Goal: Task Accomplishment & Management: Manage account settings

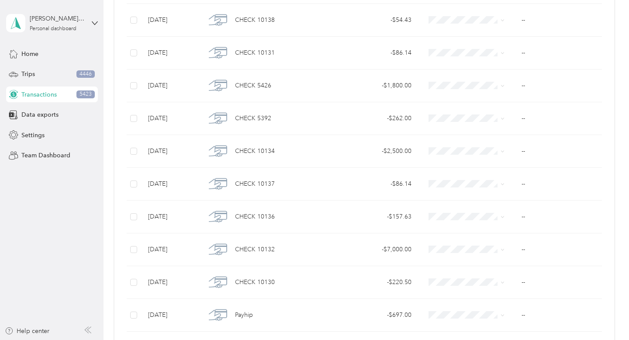
scroll to position [3044, 0]
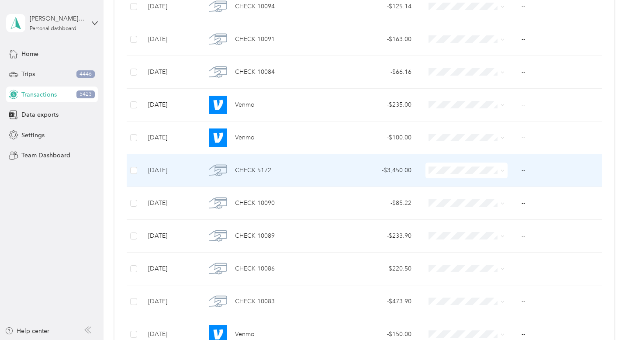
click at [499, 171] on span at bounding box center [500, 170] width 7 height 10
click at [502, 169] on icon at bounding box center [502, 170] width 4 height 4
click at [501, 243] on span "Property Repairs" at bounding box center [484, 244] width 74 height 9
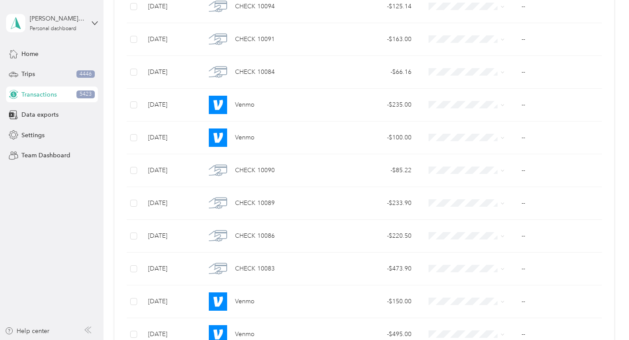
scroll to position [3339, 0]
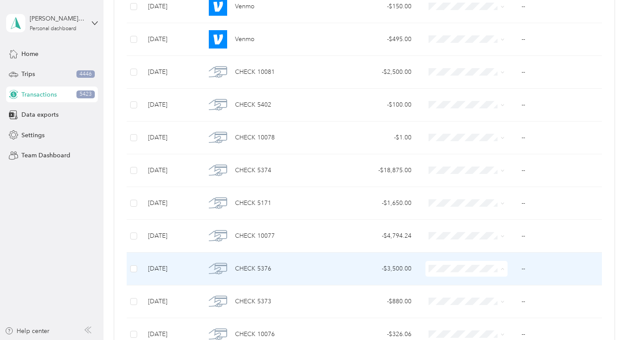
click at [489, 207] on span "Property Repairs" at bounding box center [484, 205] width 74 height 9
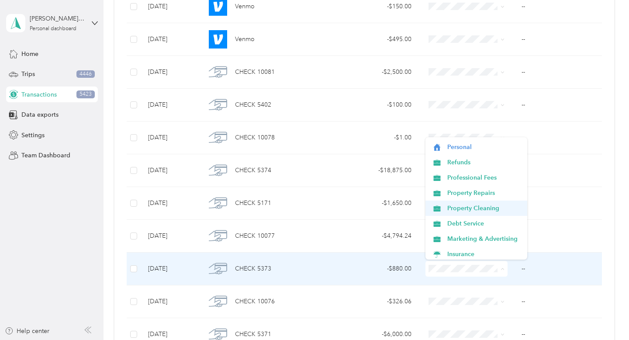
scroll to position [16, 0]
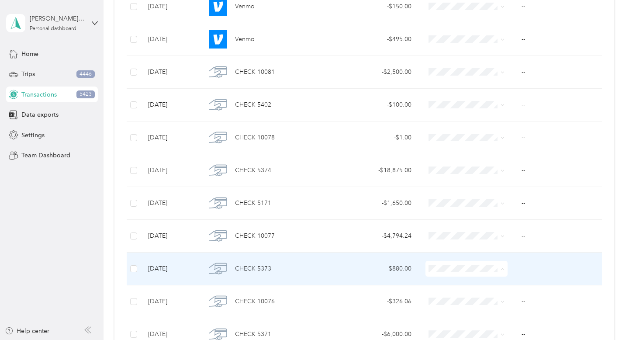
click at [473, 240] on li "Marketing & Advertising" at bounding box center [476, 235] width 102 height 15
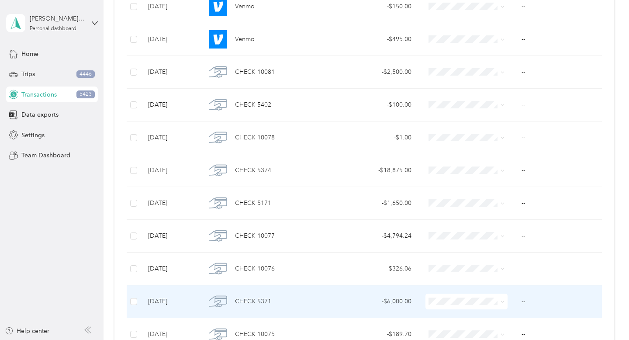
click at [471, 256] on li "Property Cleaning" at bounding box center [476, 253] width 102 height 15
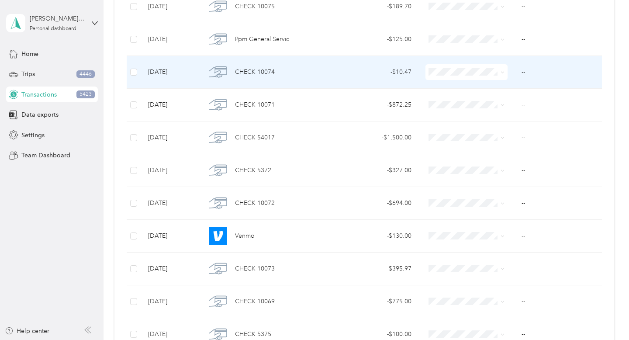
scroll to position [2619, 0]
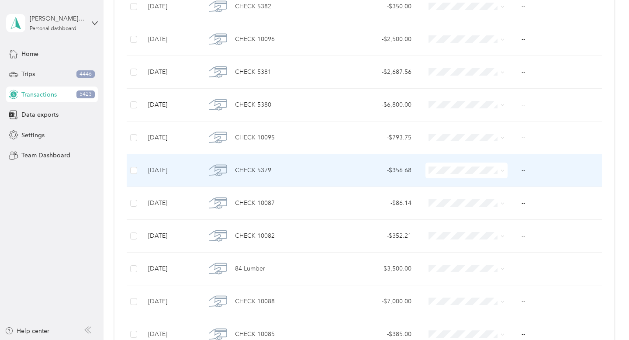
click at [479, 175] on span at bounding box center [466, 170] width 82 height 16
click at [502, 169] on icon at bounding box center [502, 170] width 4 height 4
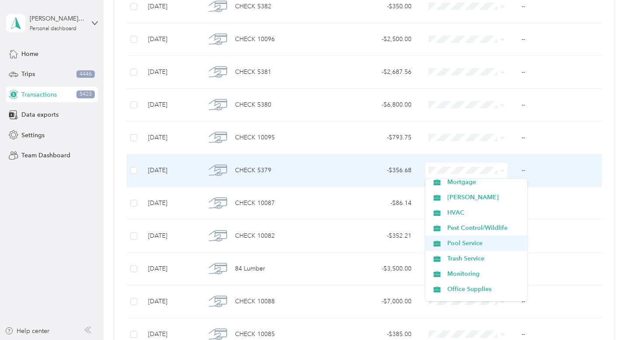
scroll to position [176, 0]
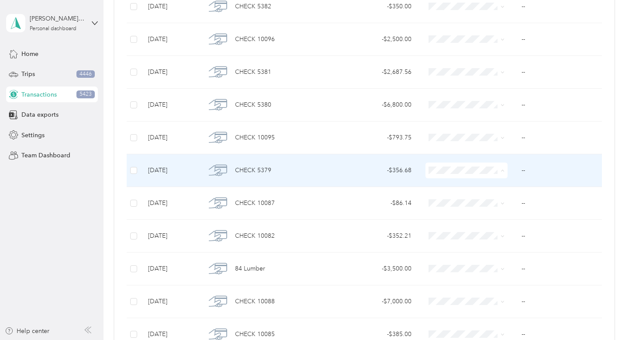
click at [502, 242] on li "Pool Service" at bounding box center [476, 238] width 102 height 15
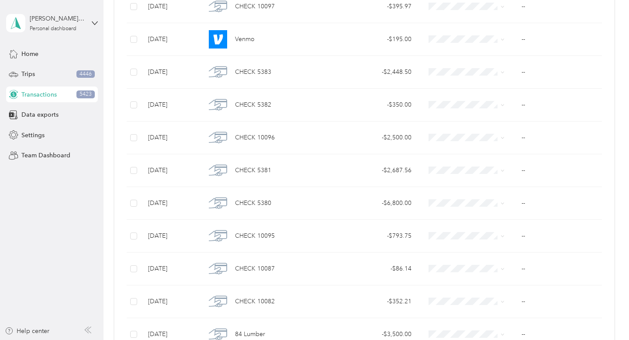
scroll to position [2521, 0]
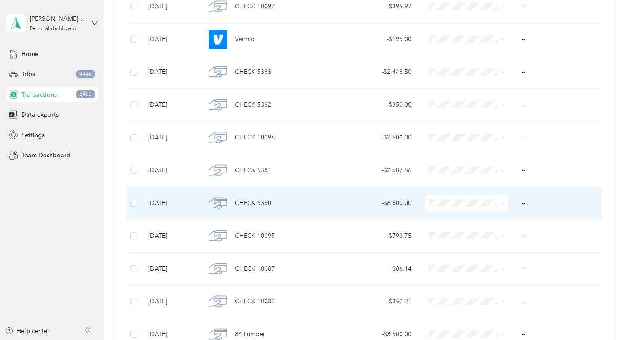
click at [504, 202] on span at bounding box center [466, 203] width 82 height 16
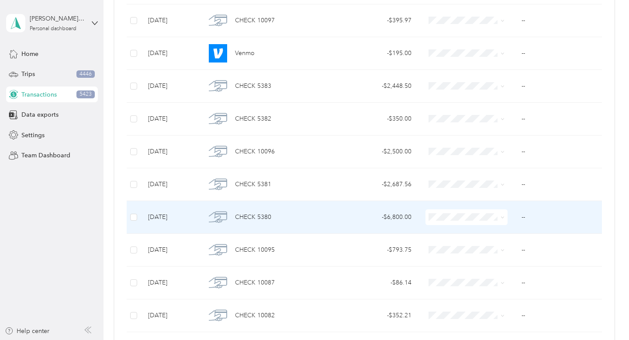
scroll to position [2506, 0]
click at [502, 216] on icon at bounding box center [502, 218] width 4 height 4
click at [496, 155] on span "Property Repairs" at bounding box center [484, 152] width 74 height 9
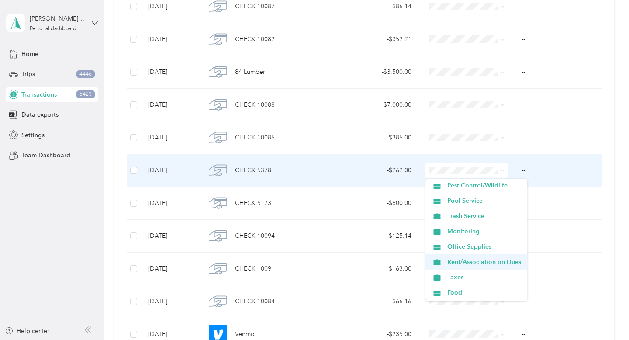
scroll to position [225, 0]
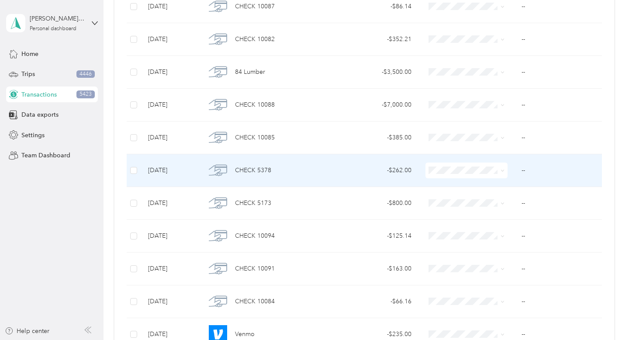
click at [488, 250] on span "Rent/Association on Dues" at bounding box center [484, 251] width 74 height 9
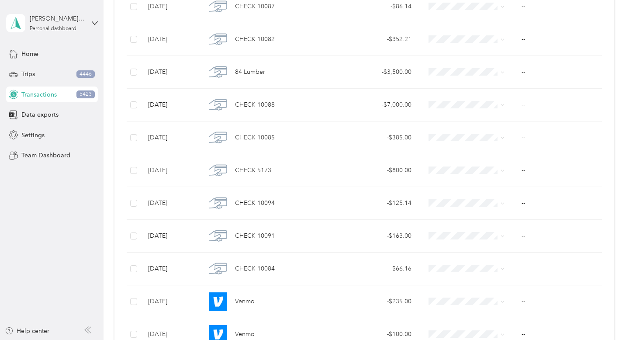
scroll to position [3241, 0]
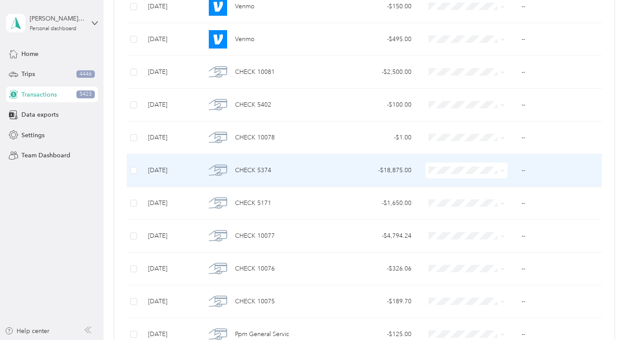
click at [493, 246] on span "Property Repairs" at bounding box center [484, 247] width 74 height 9
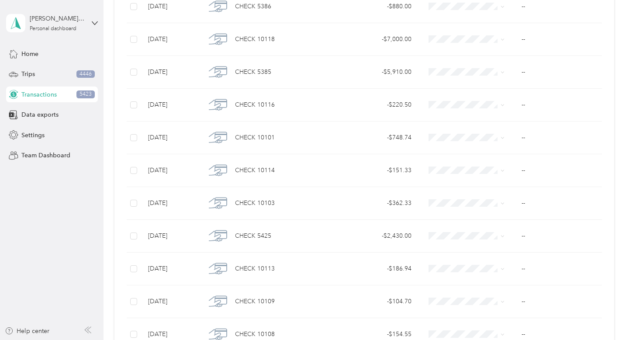
scroll to position [2750, 0]
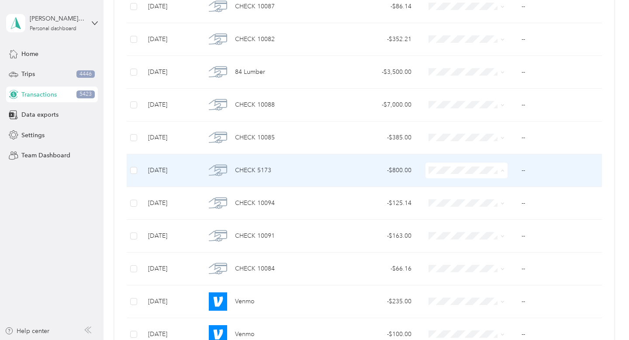
click at [491, 250] on li "Property Repairs" at bounding box center [476, 247] width 102 height 15
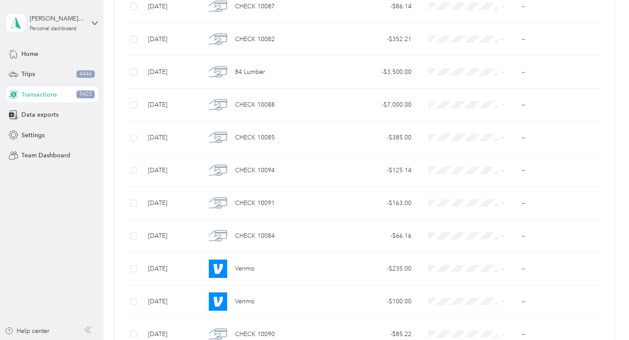
scroll to position [3208, 0]
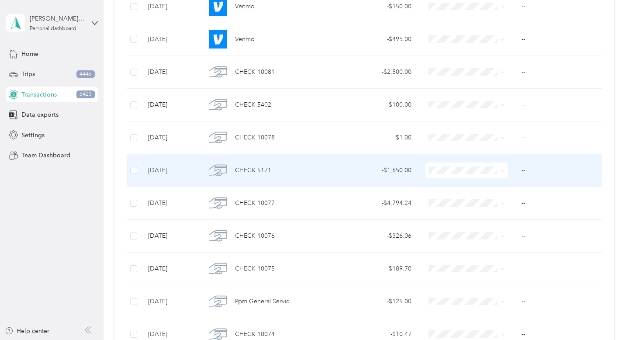
click at [471, 247] on span "Property Repairs" at bounding box center [484, 247] width 74 height 9
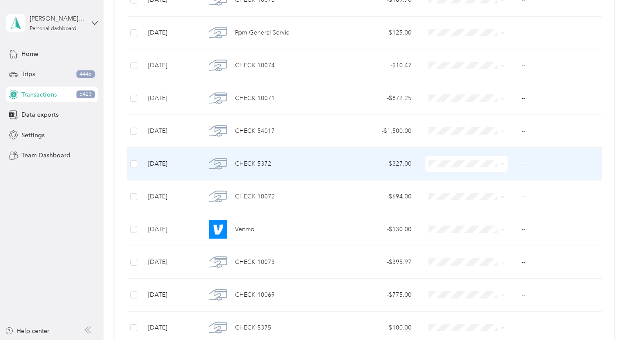
scroll to position [3143, 0]
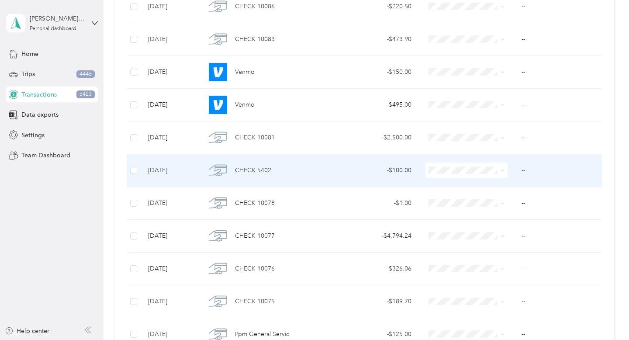
click at [464, 174] on span at bounding box center [466, 170] width 82 height 16
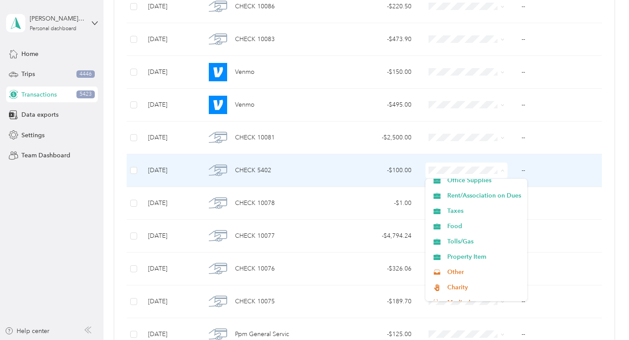
scroll to position [321, 0]
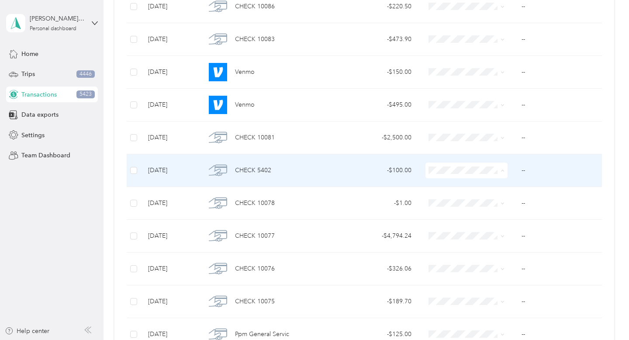
click at [491, 253] on li "Charity" at bounding box center [476, 247] width 102 height 15
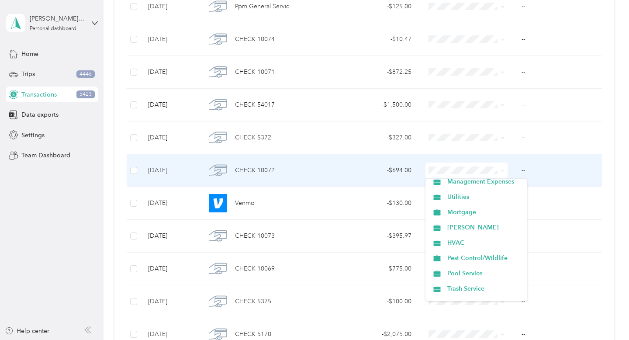
scroll to position [152, 0]
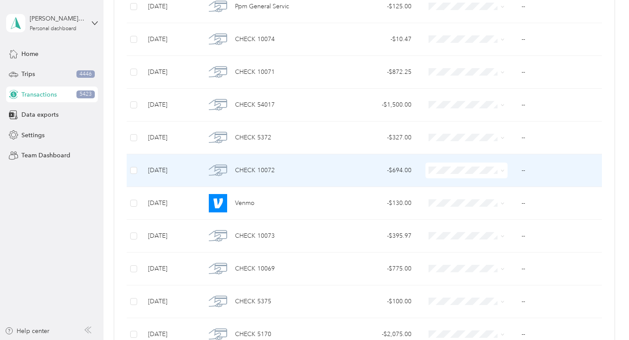
click at [488, 188] on span "Utilities" at bounding box center [484, 186] width 74 height 9
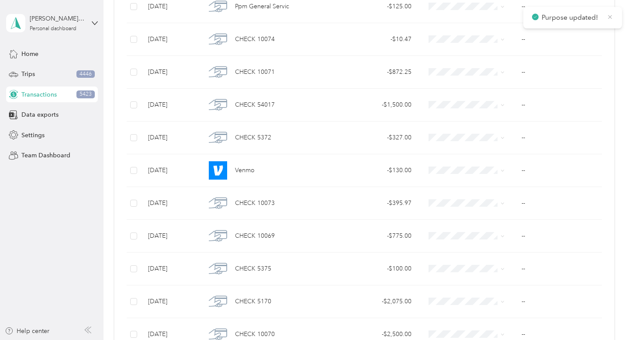
click at [608, 19] on icon at bounding box center [609, 17] width 7 height 8
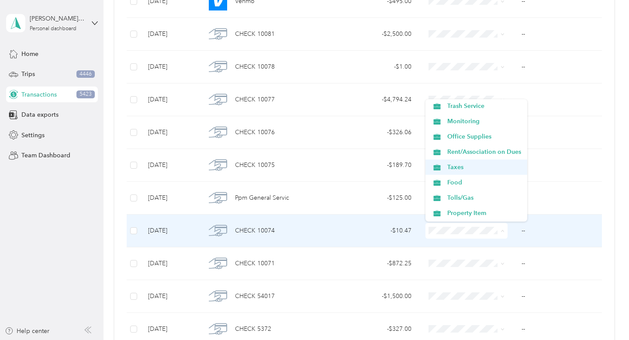
scroll to position [247, 0]
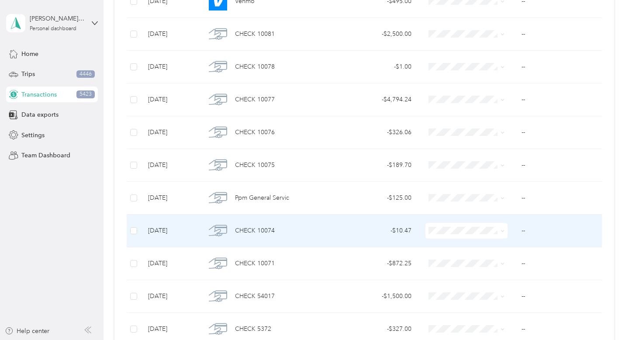
click at [491, 164] on span "Taxes" at bounding box center [484, 164] width 74 height 9
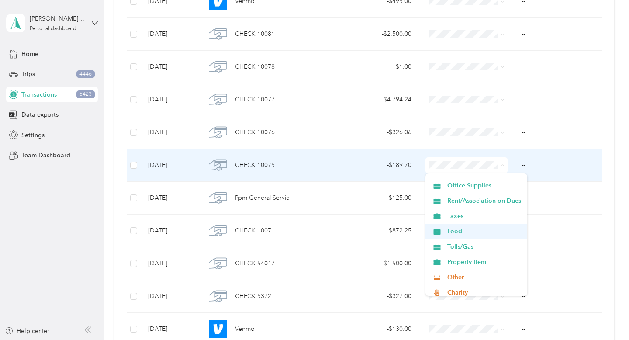
scroll to position [273, 0]
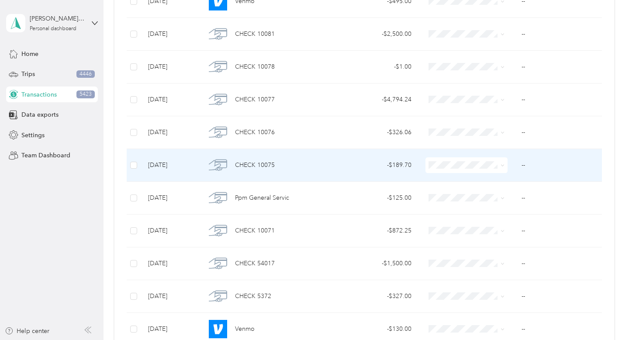
click at [484, 216] on li "Taxes" at bounding box center [476, 213] width 102 height 15
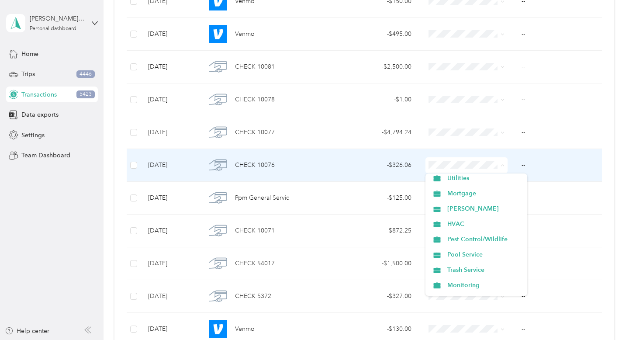
scroll to position [158, 0]
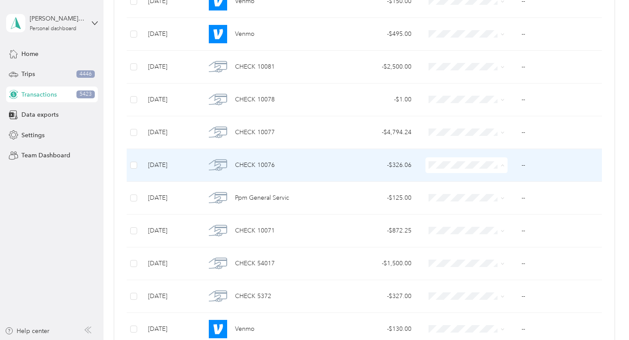
click at [493, 255] on span "Pool Service" at bounding box center [484, 252] width 74 height 9
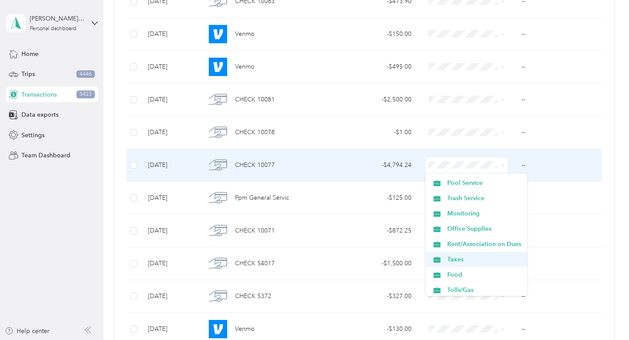
scroll to position [228, 0]
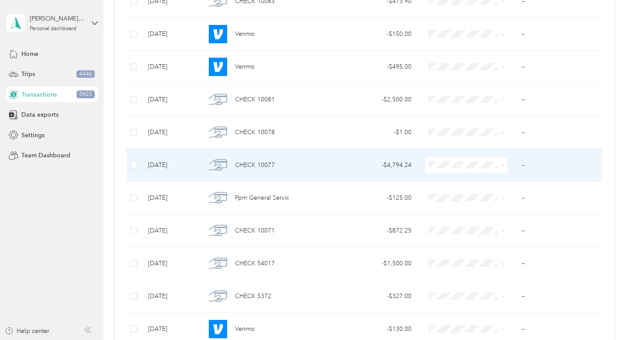
click at [483, 260] on li "Taxes" at bounding box center [476, 258] width 102 height 15
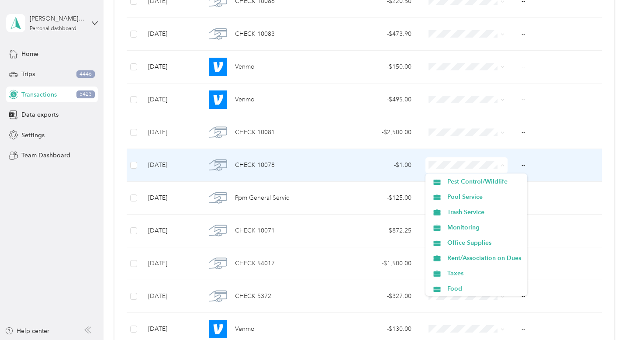
scroll to position [250, 0]
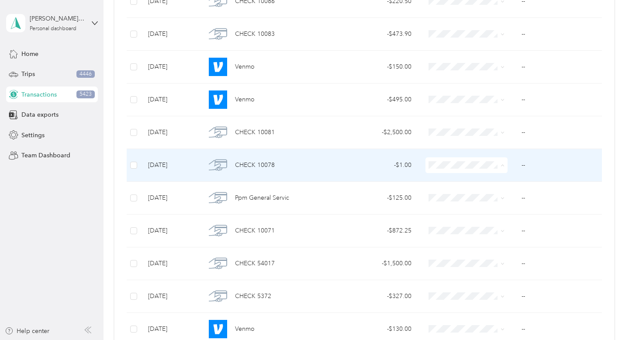
click at [483, 236] on span "Taxes" at bounding box center [484, 236] width 74 height 9
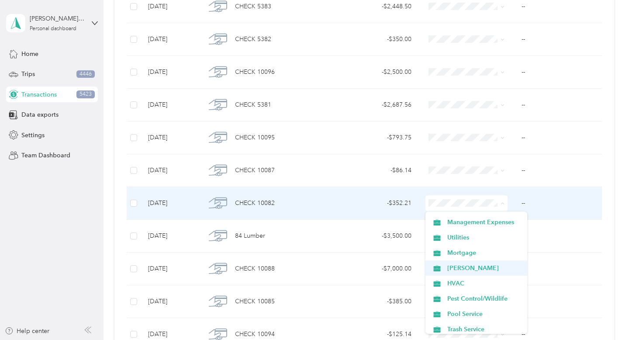
scroll to position [137, 0]
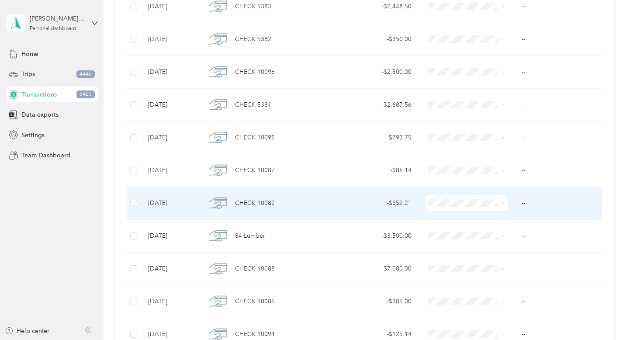
click at [483, 234] on span "Utilities" at bounding box center [484, 234] width 74 height 9
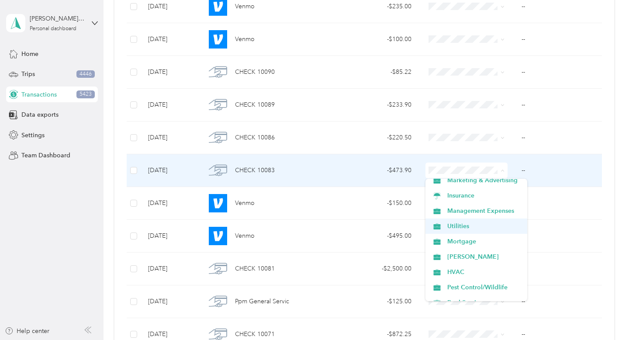
scroll to position [114, 0]
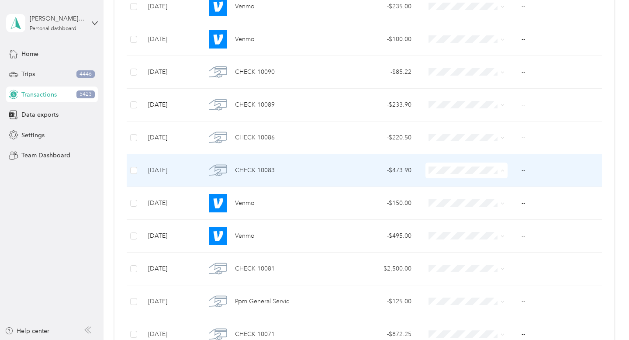
click at [470, 226] on span "Utilities" at bounding box center [484, 224] width 74 height 9
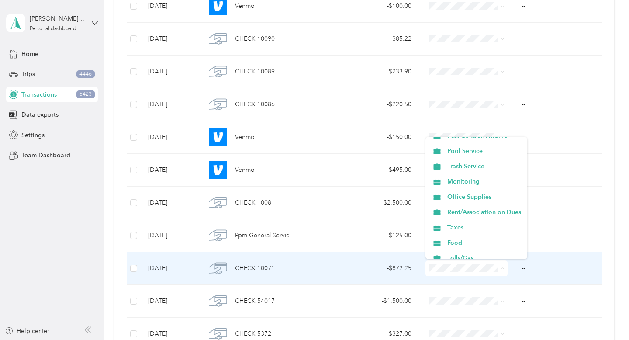
scroll to position [225, 0]
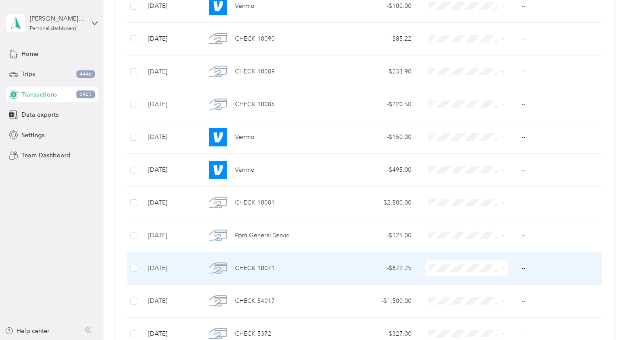
click at [478, 210] on span "Rent/Association on Dues" at bounding box center [484, 209] width 74 height 9
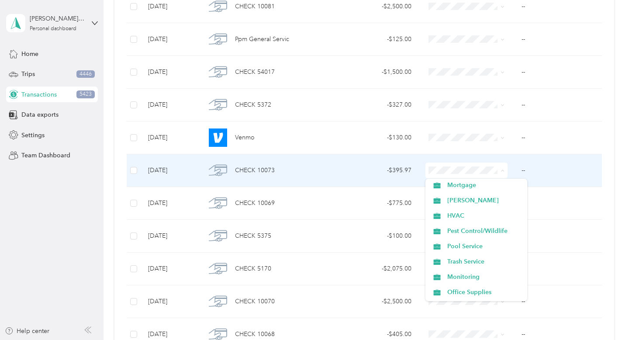
scroll to position [172, 0]
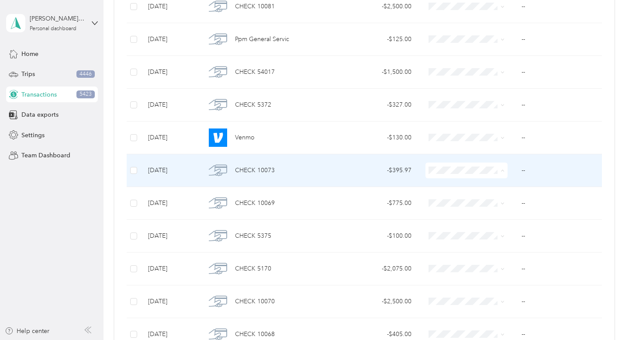
click at [477, 228] on span "Pest Control/Wildlife" at bounding box center [484, 227] width 74 height 9
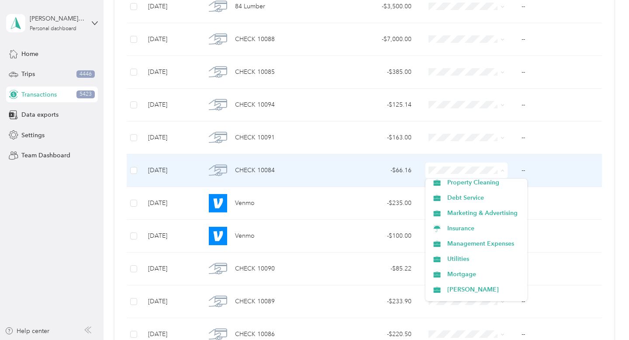
scroll to position [87, 0]
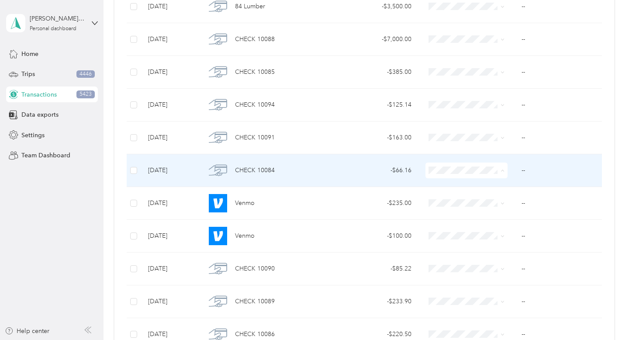
click at [486, 254] on span "Utilities" at bounding box center [484, 251] width 74 height 9
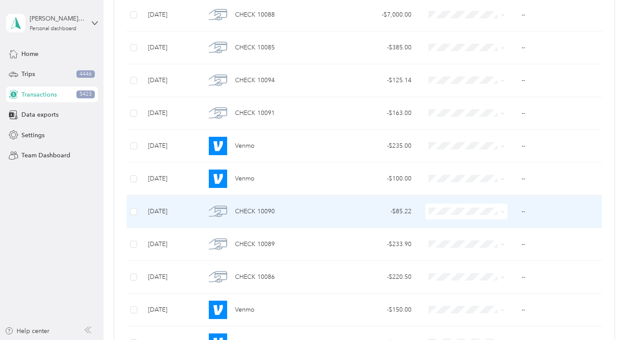
scroll to position [2827, 0]
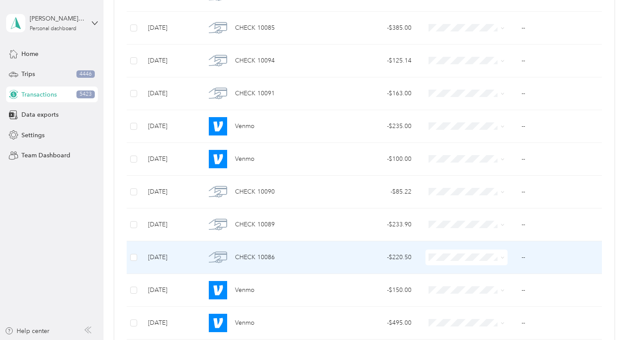
click at [449, 252] on span at bounding box center [466, 257] width 82 height 16
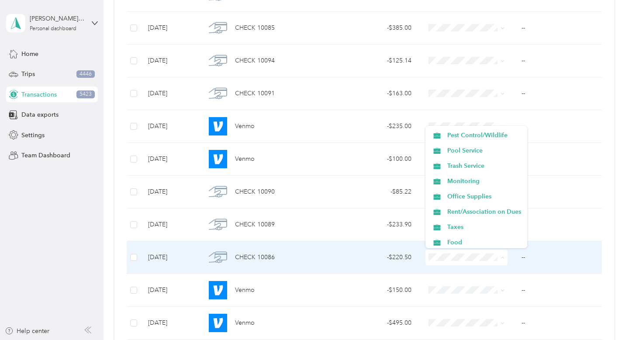
scroll to position [237, 0]
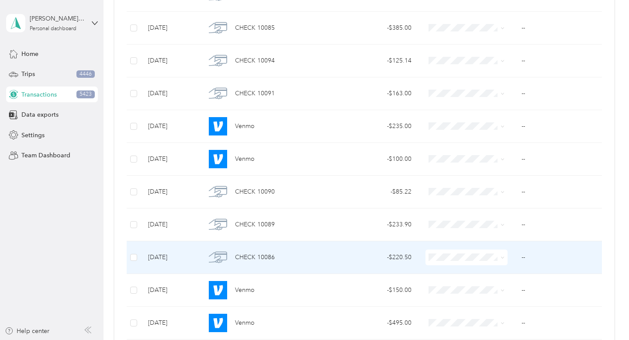
click at [489, 189] on li "Rent/Association on Dues" at bounding box center [476, 185] width 102 height 15
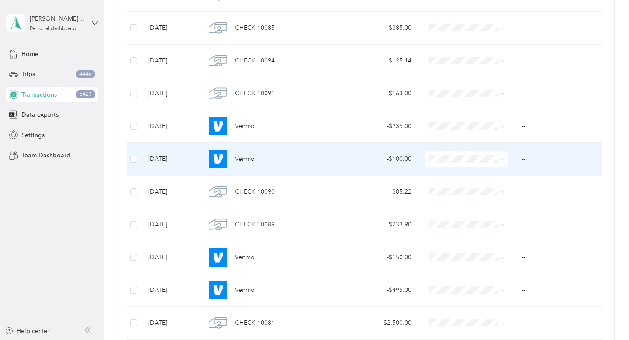
click at [487, 164] on span at bounding box center [466, 159] width 82 height 16
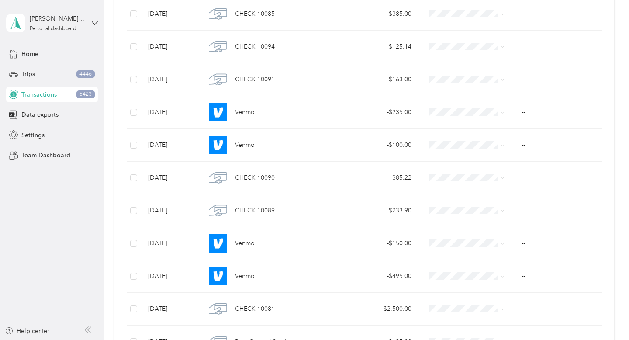
scroll to position [2586, 0]
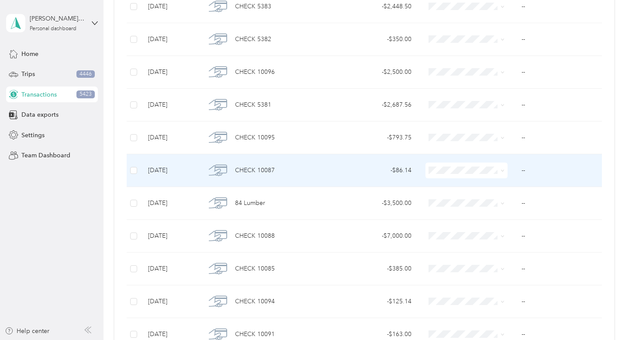
click at [460, 174] on span at bounding box center [466, 170] width 82 height 16
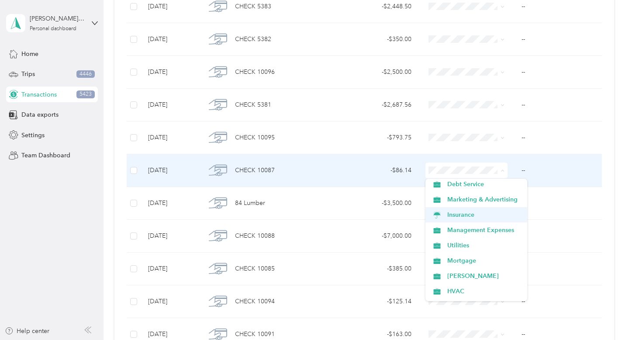
scroll to position [95, 0]
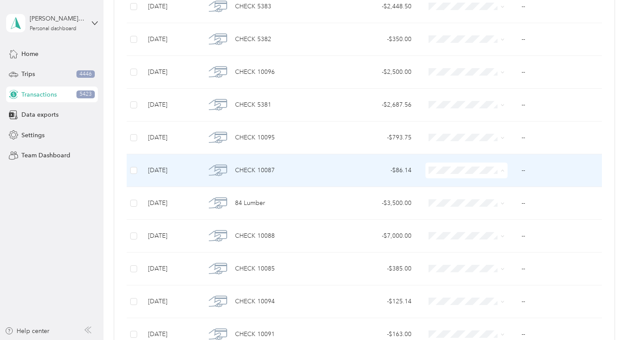
click at [480, 244] on span "Utilities" at bounding box center [484, 243] width 74 height 9
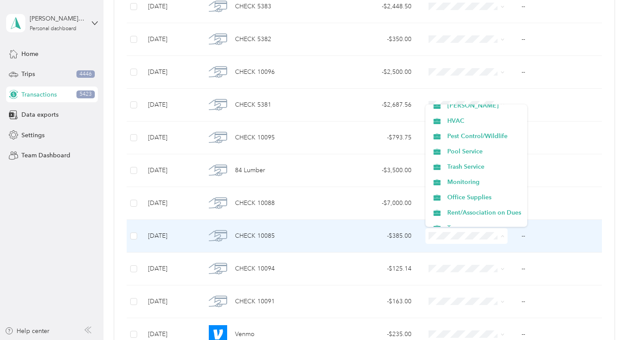
scroll to position [190, 0]
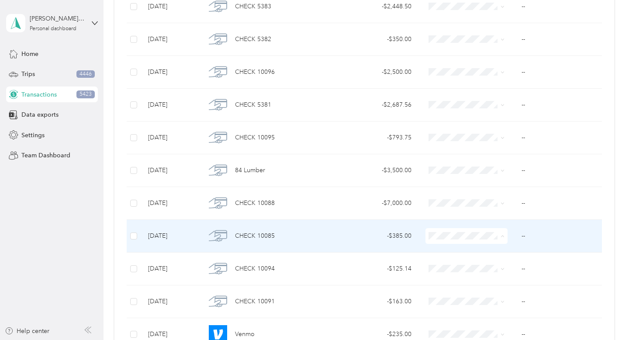
click at [487, 182] on span "Monitoring" at bounding box center [484, 181] width 74 height 9
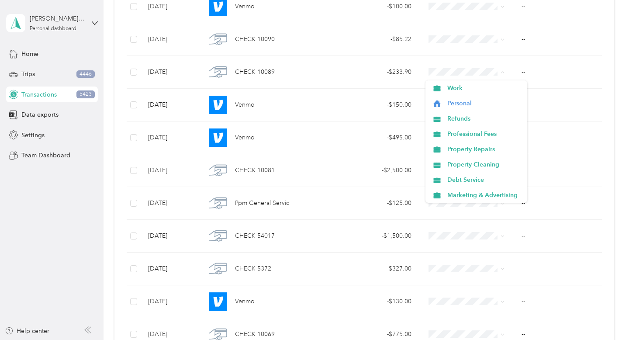
scroll to position [2684, 0]
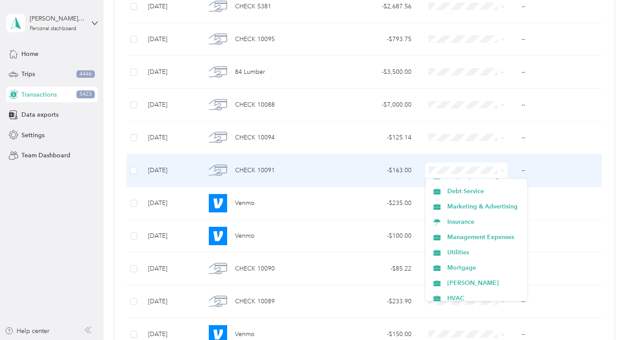
scroll to position [106, 0]
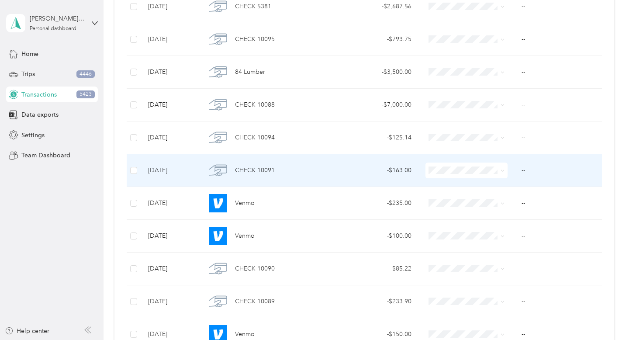
click at [481, 234] on span "Utilities" at bounding box center [484, 232] width 74 height 9
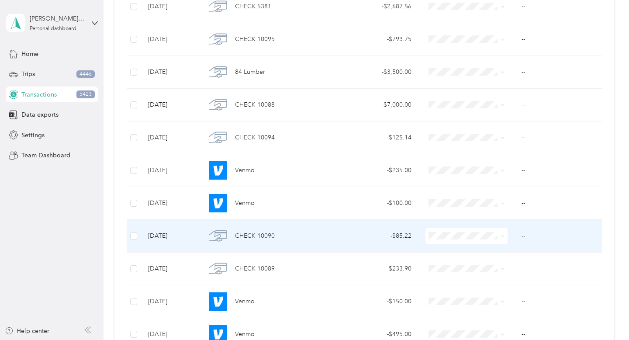
scroll to position [2695, 0]
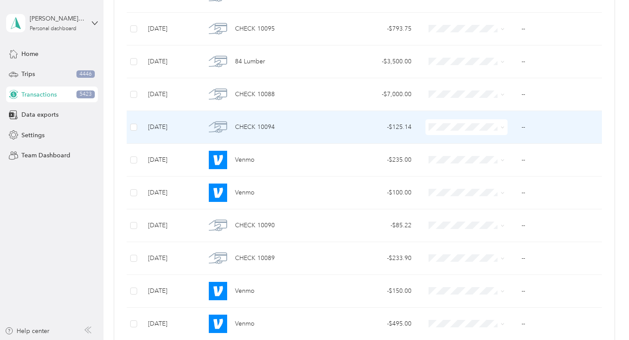
click at [499, 127] on span at bounding box center [500, 127] width 7 height 10
click at [498, 130] on span at bounding box center [500, 127] width 7 height 10
click at [502, 127] on icon at bounding box center [502, 127] width 4 height 4
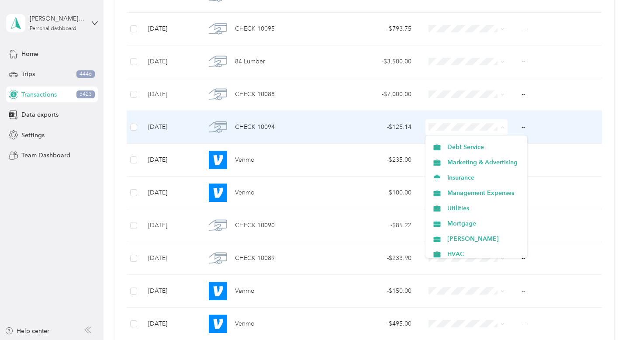
scroll to position [91, 0]
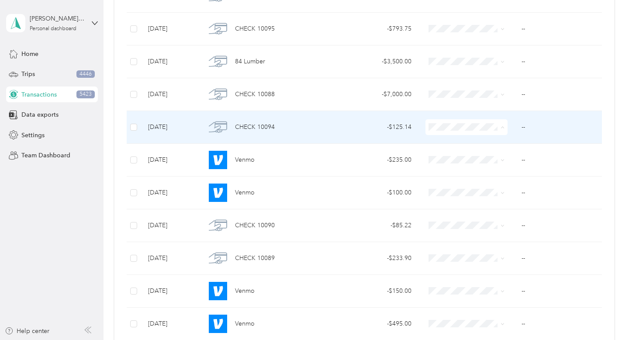
click at [502, 205] on span "Utilities" at bounding box center [484, 204] width 74 height 9
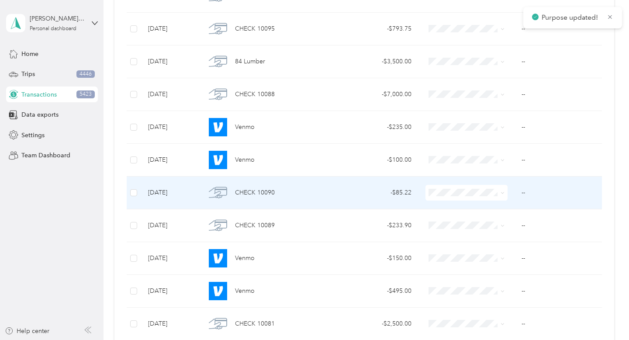
scroll to position [2662, 0]
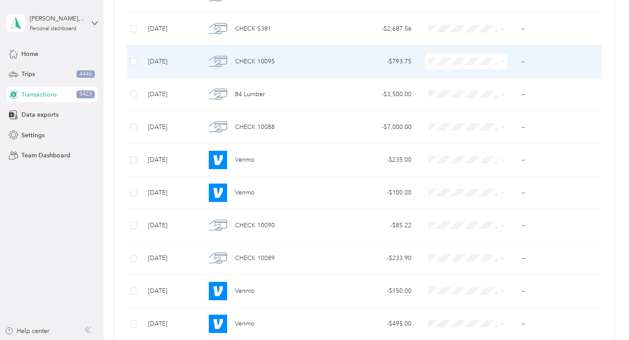
click at [498, 129] on ol "Work Personal Refunds Professional Fees Property Repairs Property Cleaning Debt…" at bounding box center [476, 131] width 102 height 122
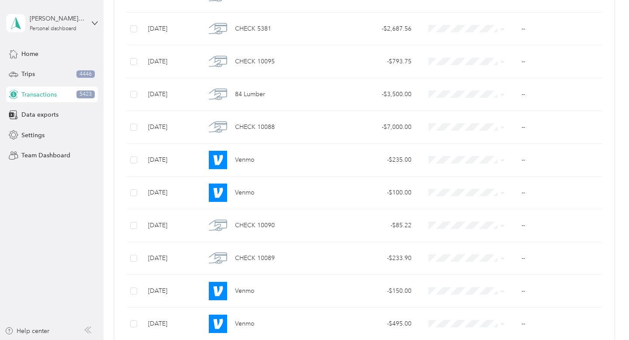
scroll to position [2913, 0]
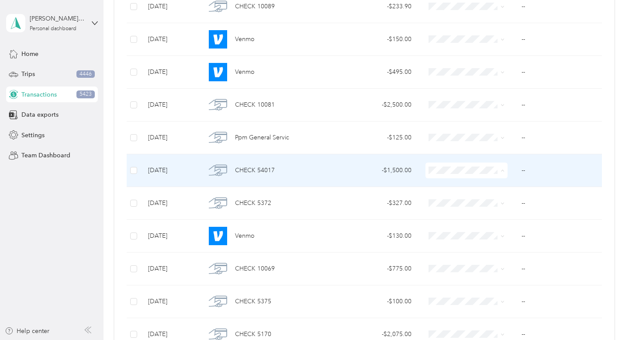
click at [507, 245] on span "Property Repairs" at bounding box center [484, 247] width 74 height 9
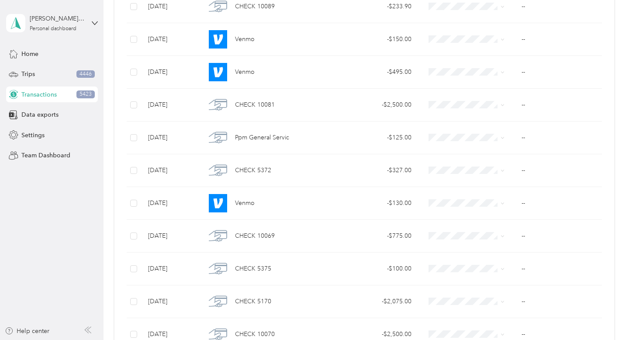
scroll to position [2324, 0]
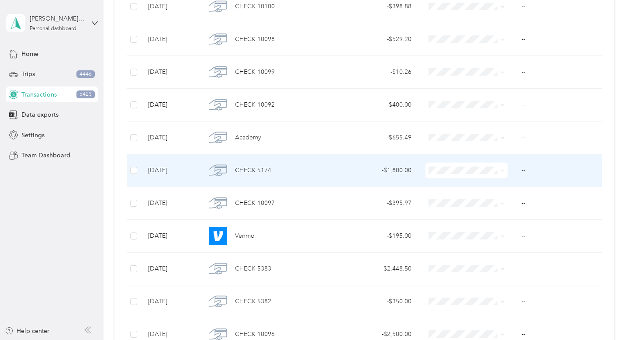
click at [482, 245] on span "Property Repairs" at bounding box center [484, 247] width 74 height 9
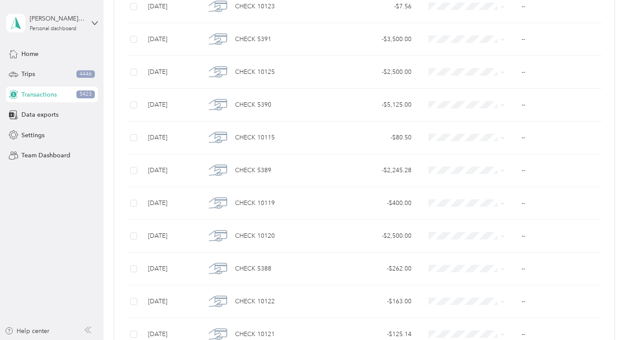
scroll to position [2390, 0]
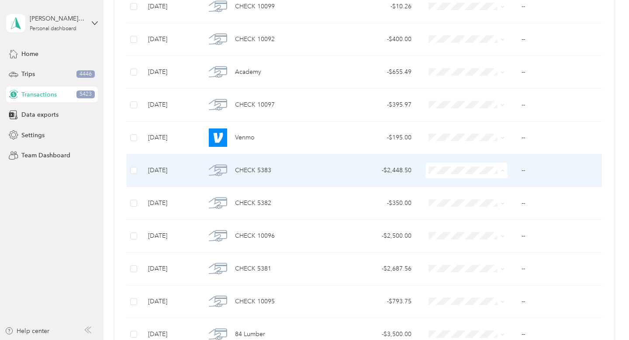
click at [492, 246] on span "Property Repairs" at bounding box center [484, 247] width 74 height 9
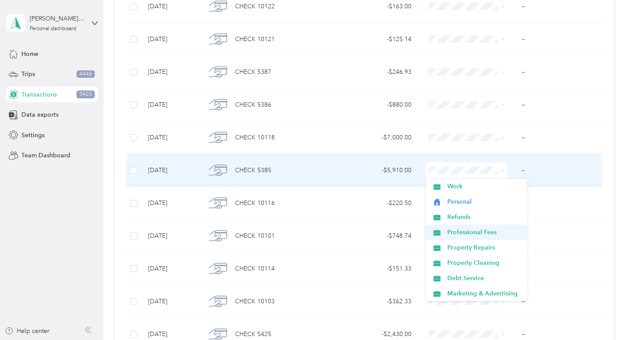
scroll to position [14, 0]
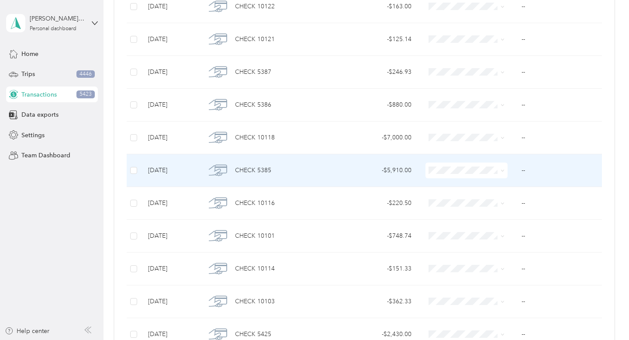
click at [494, 249] on span "Property Cleaning" at bounding box center [484, 248] width 74 height 9
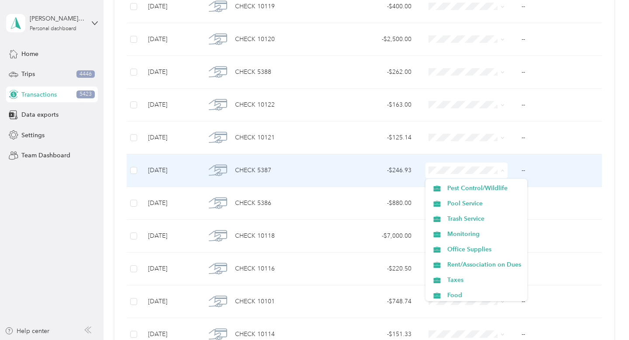
scroll to position [213, 0]
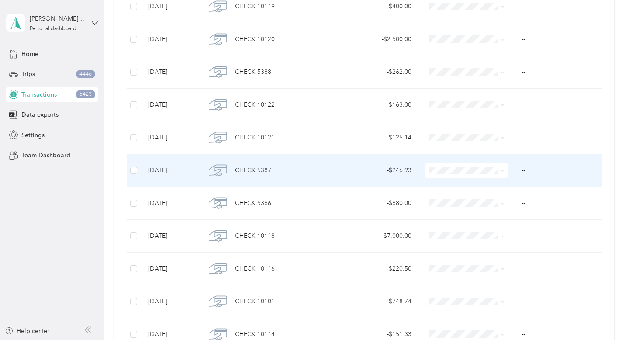
click at [487, 204] on span "Pool Service" at bounding box center [484, 202] width 74 height 9
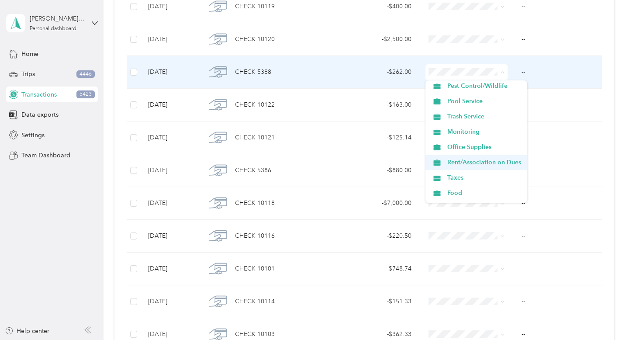
scroll to position [217, 0]
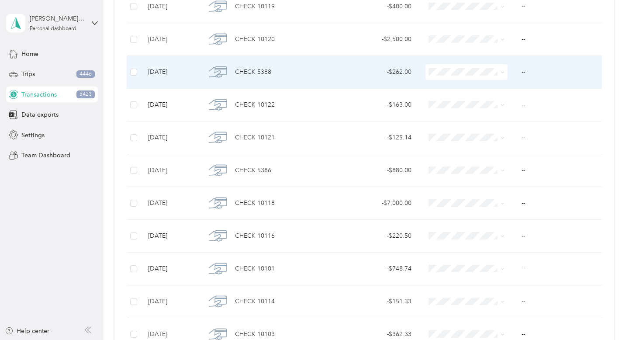
click at [481, 159] on span "Rent/Association on Dues" at bounding box center [484, 161] width 74 height 9
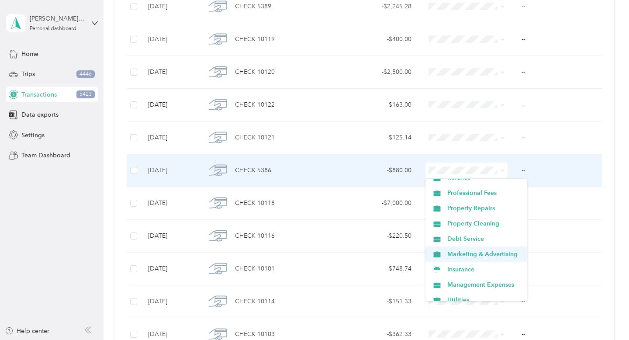
scroll to position [40, 0]
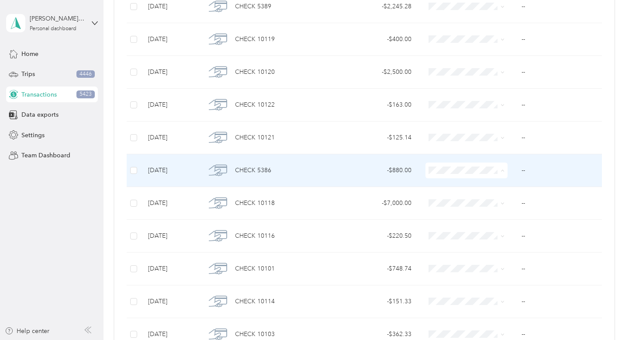
click at [506, 255] on span "Marketing & Advertising" at bounding box center [484, 252] width 74 height 9
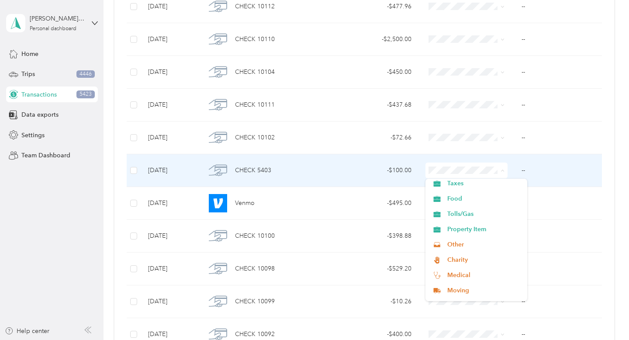
scroll to position [313, 0]
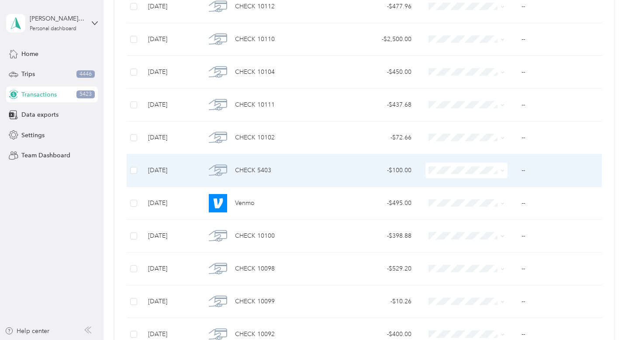
click at [474, 254] on span "Charity" at bounding box center [484, 255] width 74 height 9
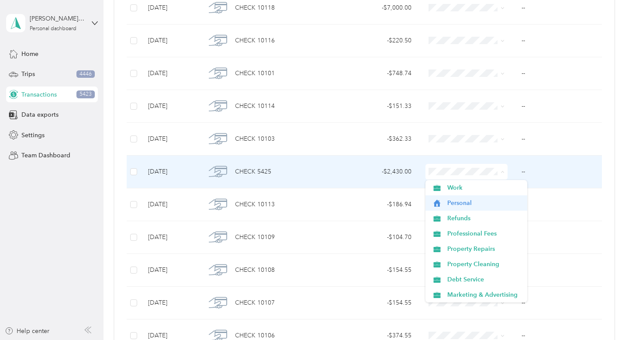
scroll to position [14, 0]
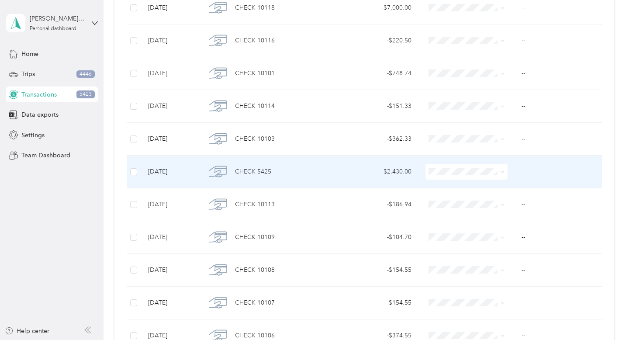
click at [491, 233] on span "Property Repairs" at bounding box center [484, 233] width 74 height 9
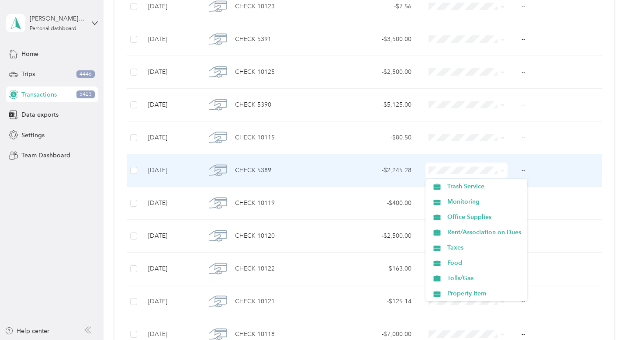
scroll to position [248, 0]
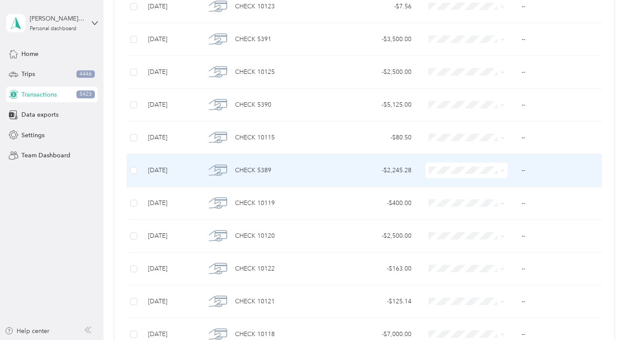
click at [487, 246] on span "Taxes" at bounding box center [484, 243] width 74 height 9
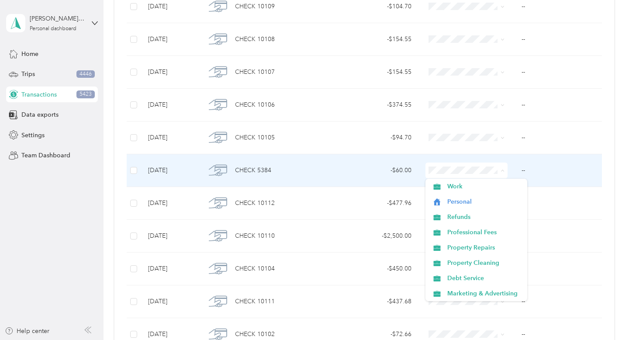
scroll to position [11, 0]
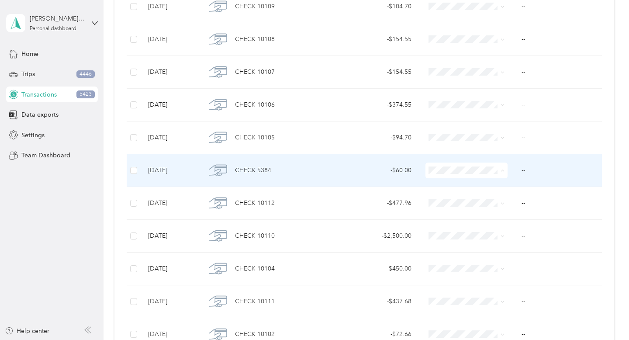
click at [482, 255] on ol "Work Personal Refunds Professional Fees Property Repairs Property Cleaning Debt…" at bounding box center [476, 240] width 102 height 122
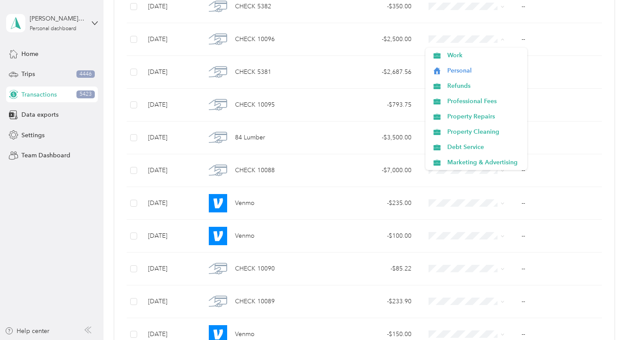
scroll to position [2095, 0]
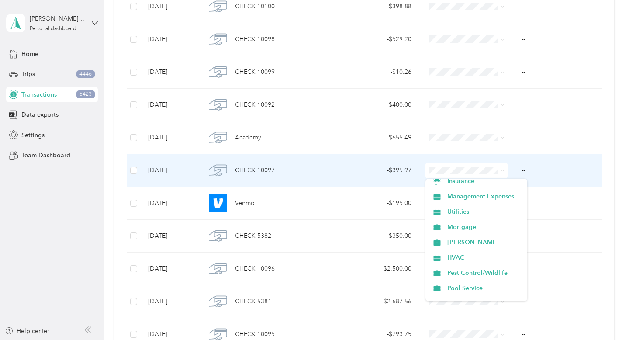
scroll to position [139, 0]
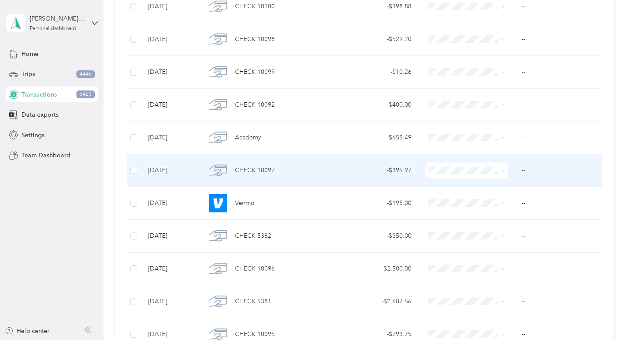
click at [494, 265] on li "Pest Control/Wildlife" at bounding box center [476, 260] width 102 height 15
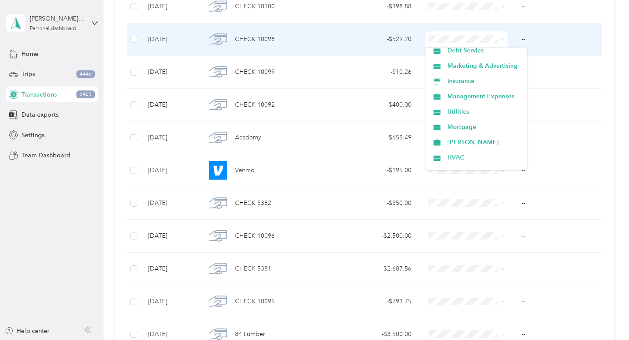
scroll to position [102, 0]
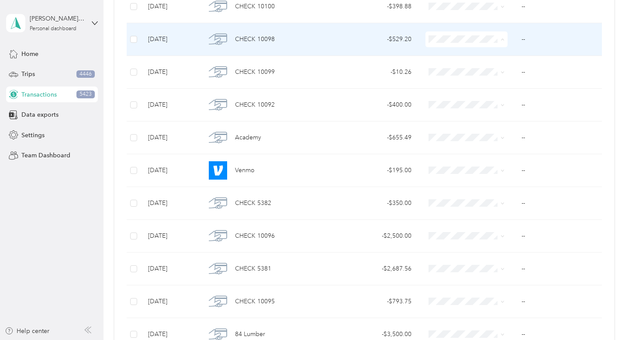
click at [460, 110] on li "Utilities" at bounding box center [476, 106] width 102 height 15
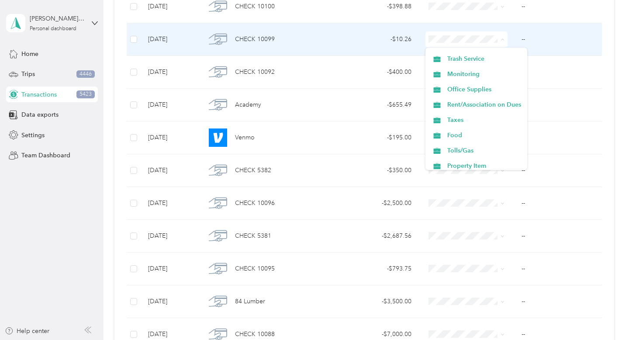
scroll to position [242, 0]
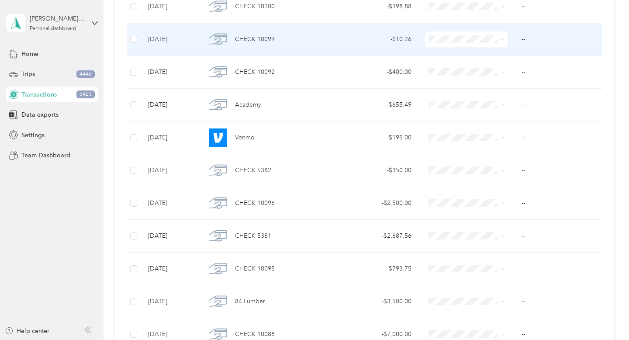
click at [466, 120] on span "Taxes" at bounding box center [484, 118] width 74 height 9
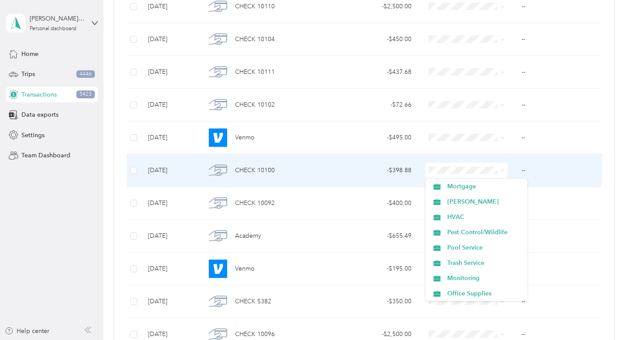
scroll to position [177, 0]
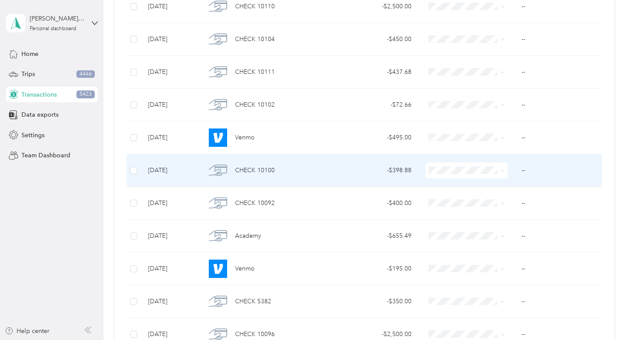
click at [459, 237] on span "Pool Service" at bounding box center [484, 238] width 74 height 9
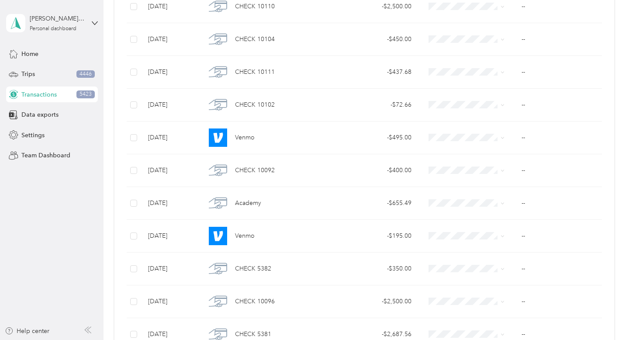
scroll to position [1408, 0]
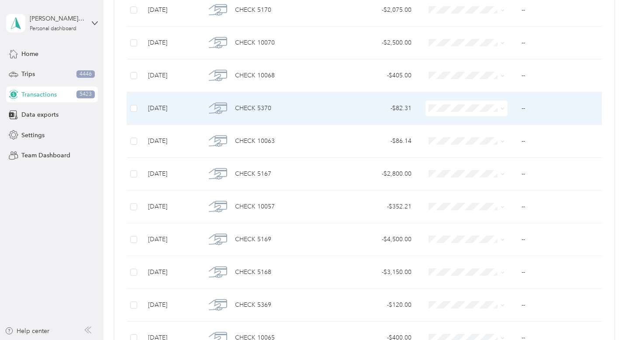
scroll to position [3213, 0]
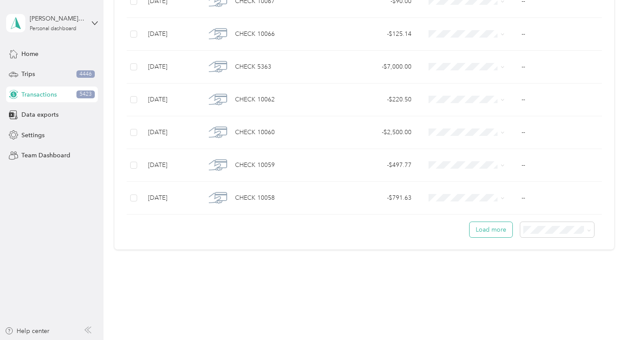
click at [495, 229] on button "Load more" at bounding box center [490, 229] width 43 height 15
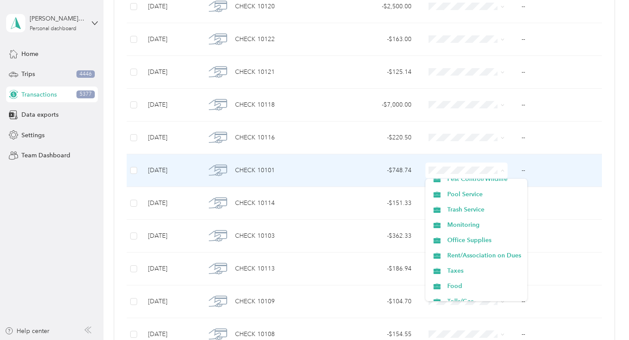
scroll to position [222, 0]
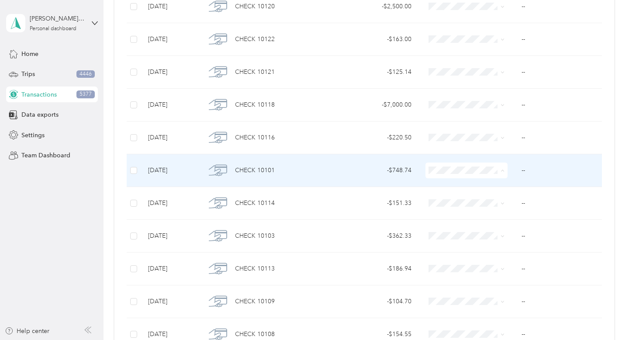
click at [484, 254] on span "Rent/Association on Dues" at bounding box center [484, 254] width 74 height 9
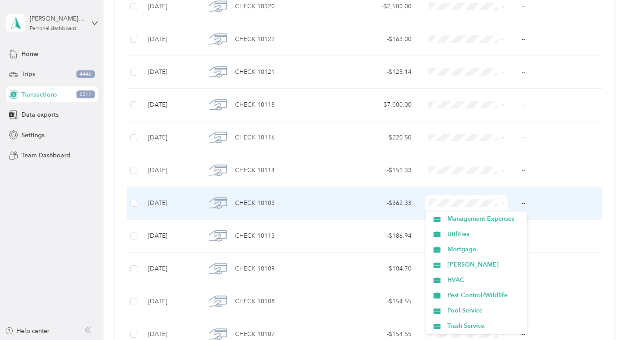
scroll to position [141, 0]
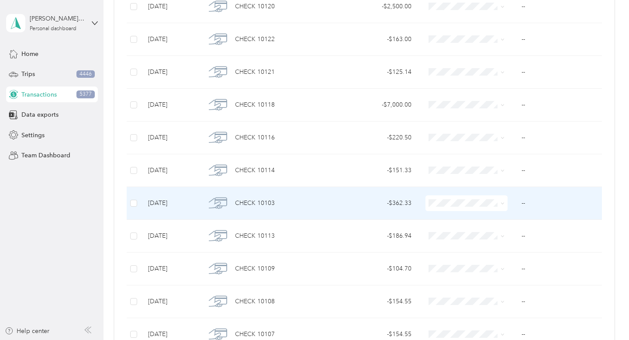
click at [473, 233] on span "Utilities" at bounding box center [484, 230] width 74 height 9
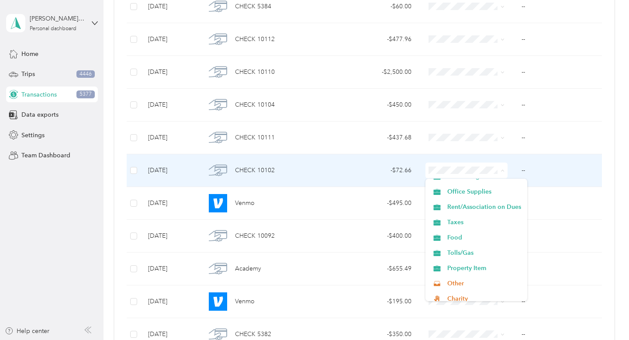
scroll to position [271, 0]
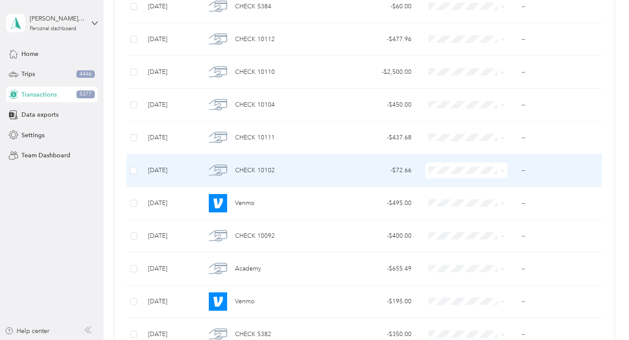
click at [478, 222] on span "Taxes" at bounding box center [484, 220] width 74 height 9
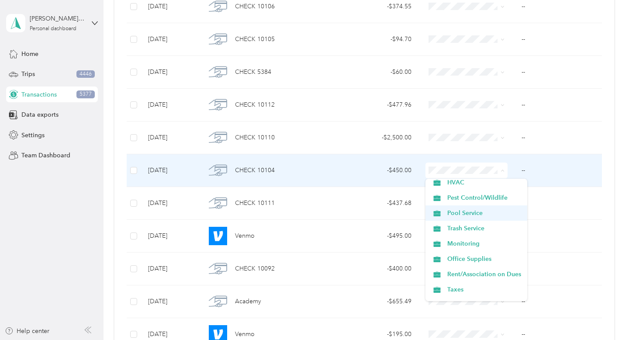
scroll to position [207, 0]
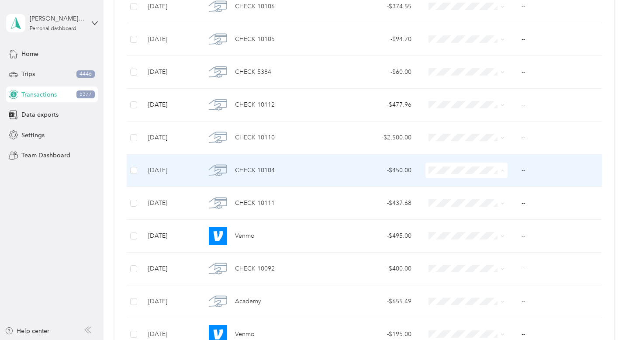
click at [479, 268] on span "Rent/Association on Dues" at bounding box center [484, 269] width 74 height 9
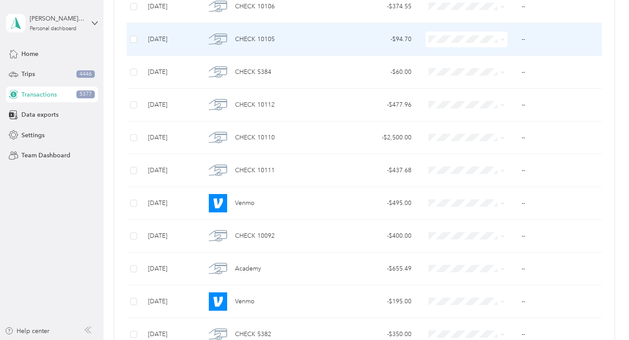
click at [498, 40] on span at bounding box center [500, 39] width 7 height 10
click at [500, 40] on icon at bounding box center [502, 40] width 4 height 4
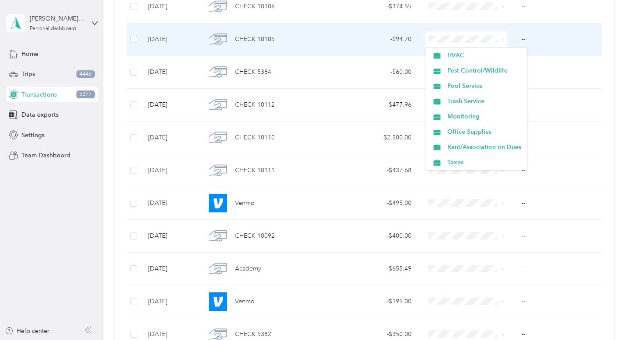
scroll to position [205, 0]
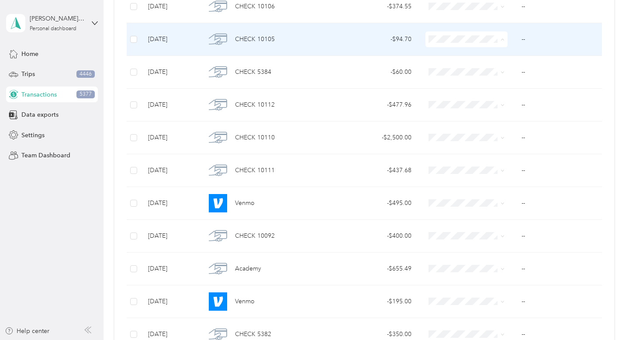
click at [488, 113] on li "Monitoring" at bounding box center [476, 109] width 102 height 15
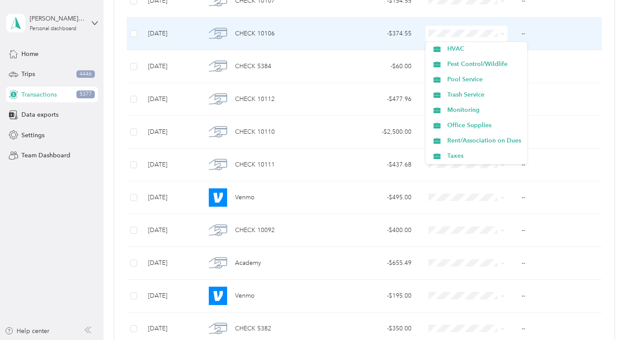
scroll to position [209, 0]
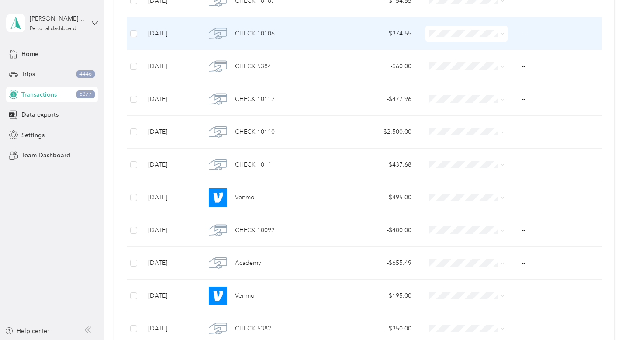
click at [473, 100] on span "Monitoring" at bounding box center [484, 100] width 74 height 9
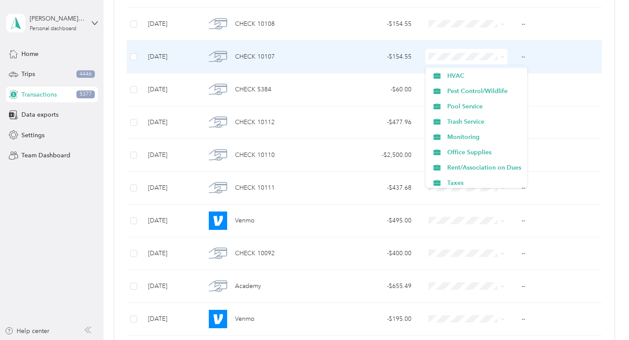
scroll to position [197, 0]
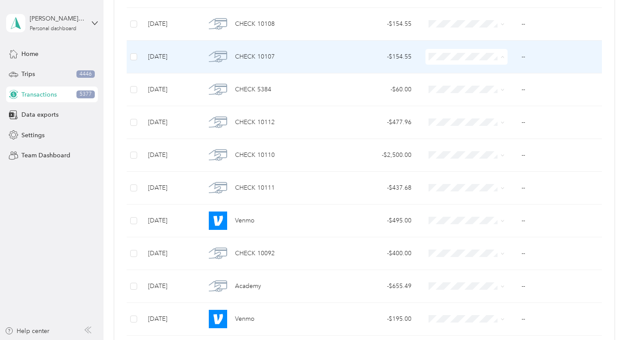
click at [468, 138] on span "Monitoring" at bounding box center [484, 135] width 74 height 9
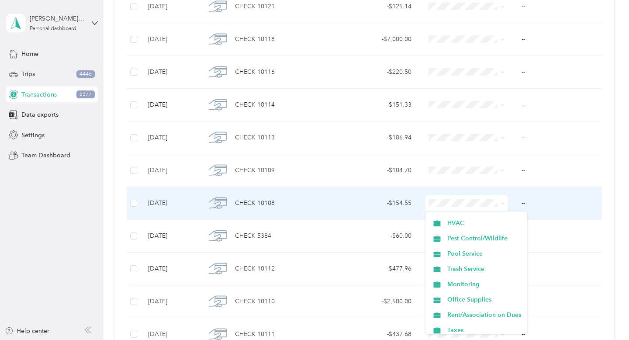
scroll to position [201, 0]
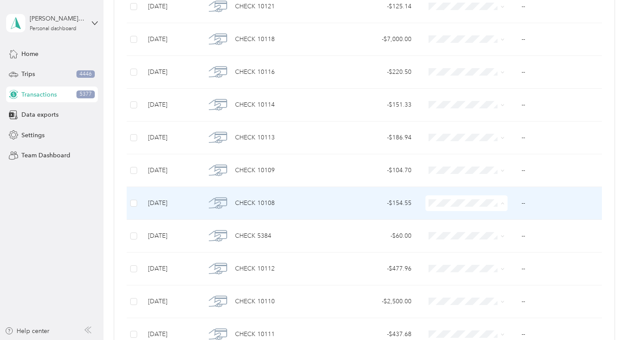
click at [465, 278] on span "Monitoring" at bounding box center [484, 277] width 74 height 9
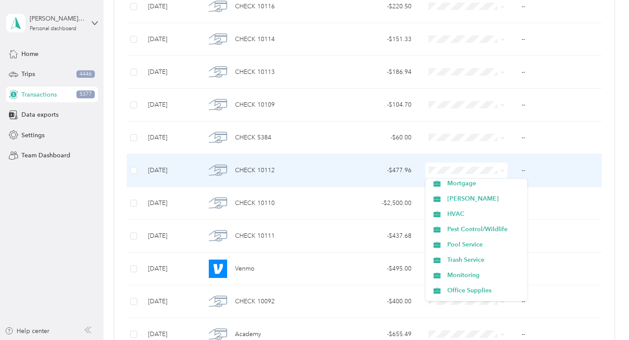
scroll to position [175, 0]
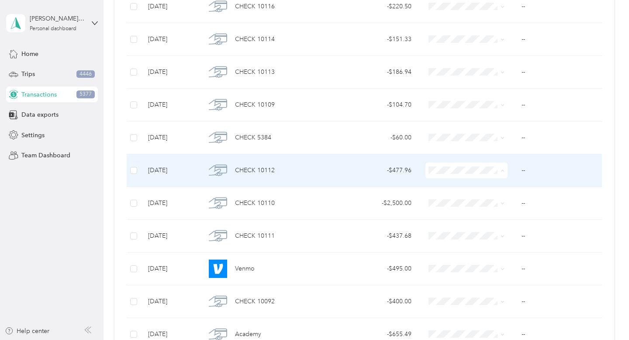
click at [467, 221] on span "Pest Control/Wildlife" at bounding box center [484, 225] width 74 height 9
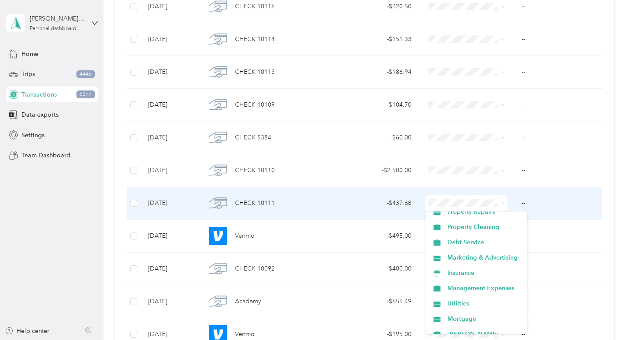
scroll to position [75, 0]
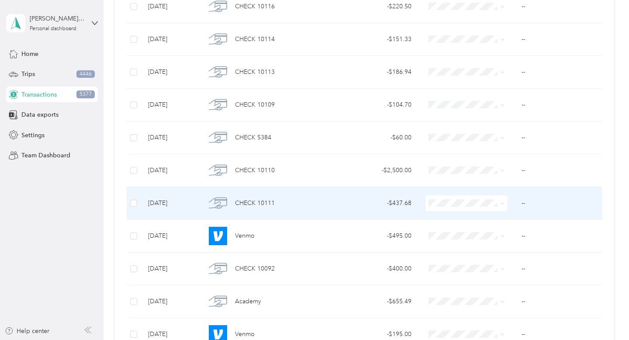
click at [474, 299] on span "Utilities" at bounding box center [484, 295] width 74 height 9
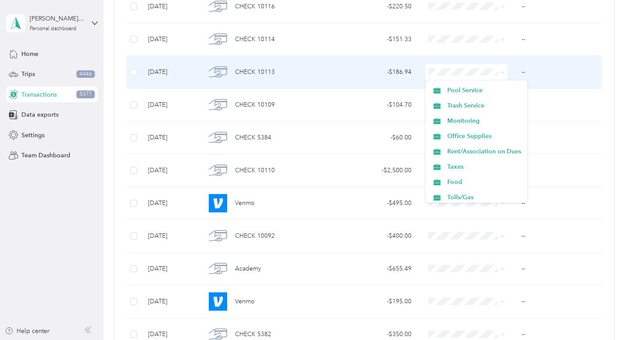
scroll to position [248, 0]
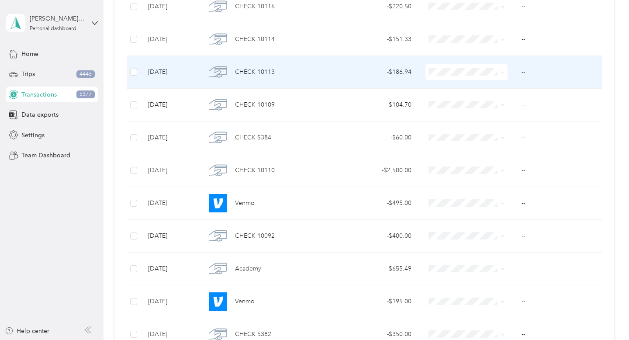
click at [459, 149] on li "Taxes" at bounding box center [476, 145] width 102 height 15
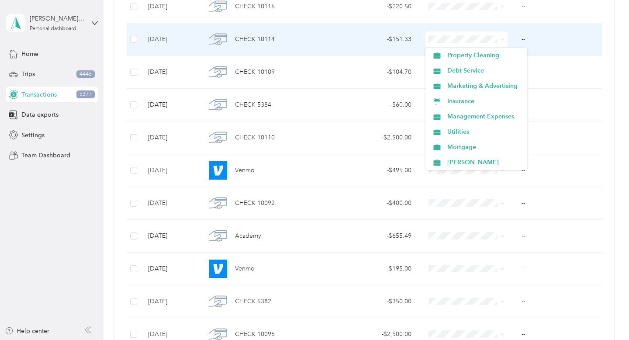
scroll to position [79, 0]
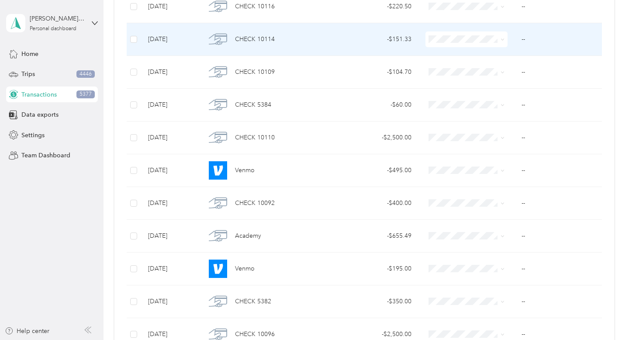
click at [471, 127] on span "Utilities" at bounding box center [484, 124] width 74 height 9
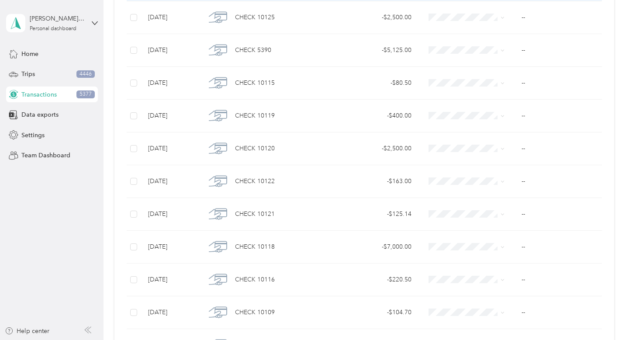
scroll to position [1277, 0]
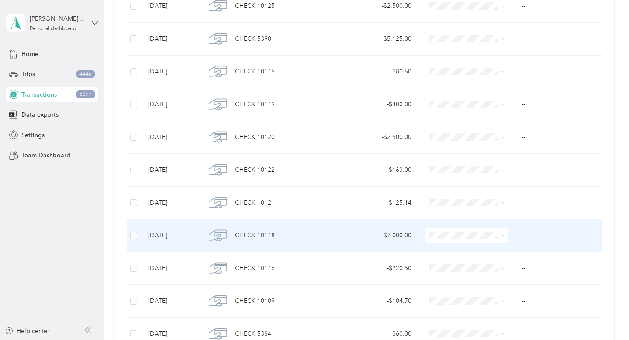
click at [493, 239] on span at bounding box center [466, 235] width 82 height 16
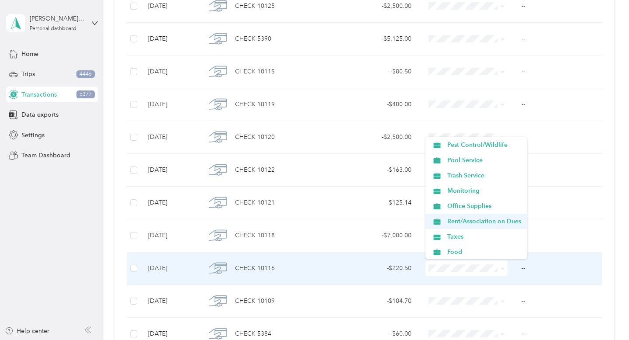
scroll to position [220, 0]
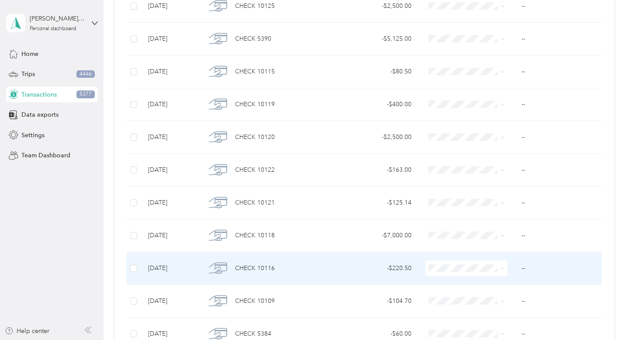
click at [495, 217] on li "Rent/Association on Dues" at bounding box center [476, 214] width 102 height 15
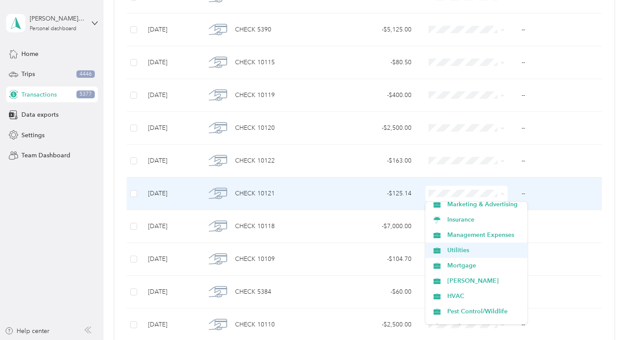
scroll to position [114, 0]
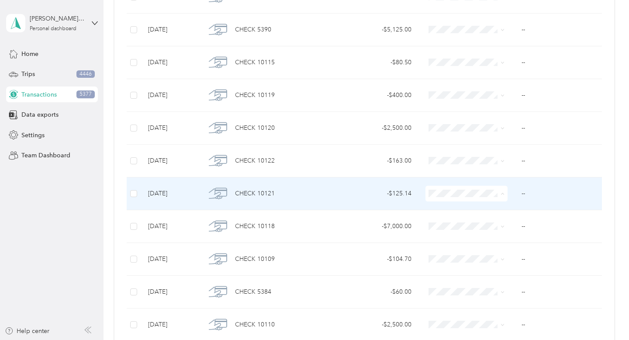
click at [462, 246] on span "Utilities" at bounding box center [484, 247] width 74 height 9
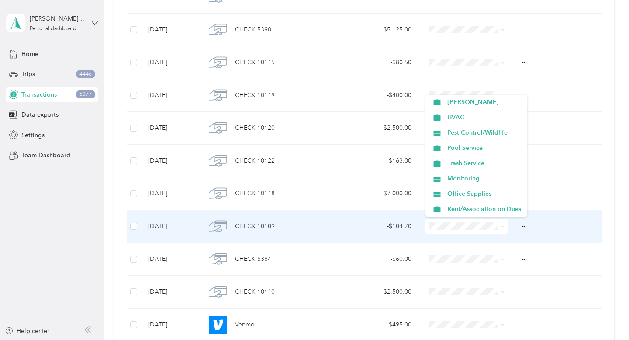
scroll to position [190, 0]
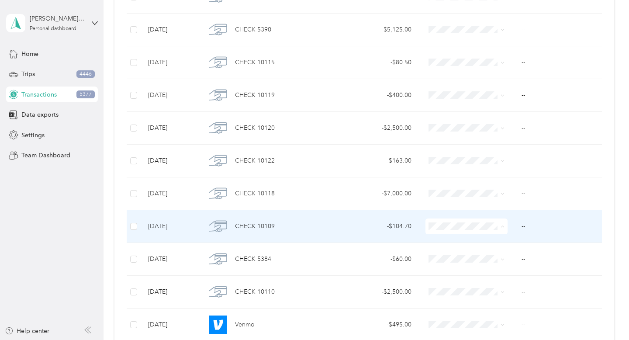
click at [498, 177] on li "Monitoring" at bounding box center [476, 172] width 102 height 15
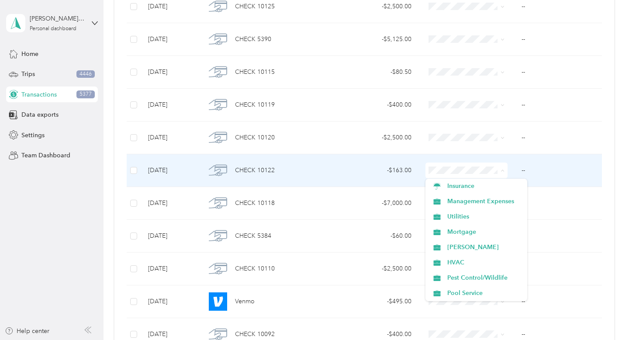
scroll to position [123, 0]
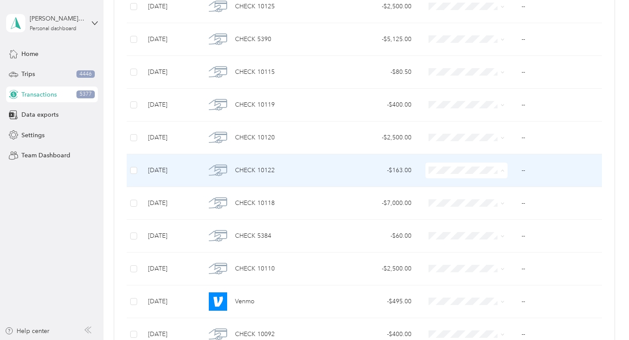
click at [480, 216] on span "Utilities" at bounding box center [484, 215] width 74 height 9
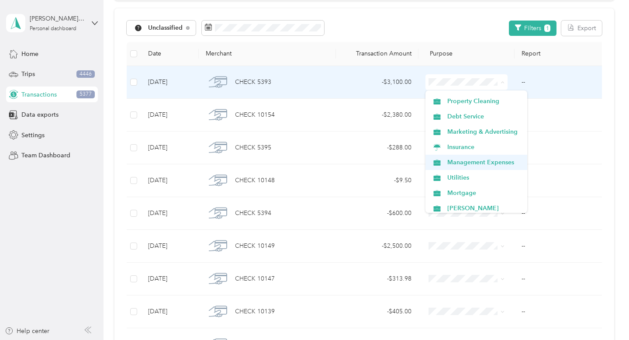
scroll to position [44, 0]
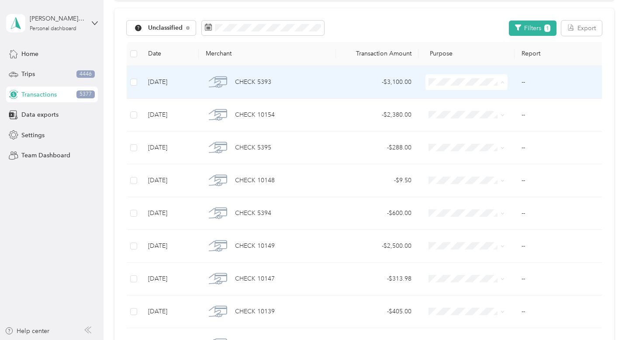
click at [495, 128] on span "Property Cleaning" at bounding box center [484, 130] width 74 height 9
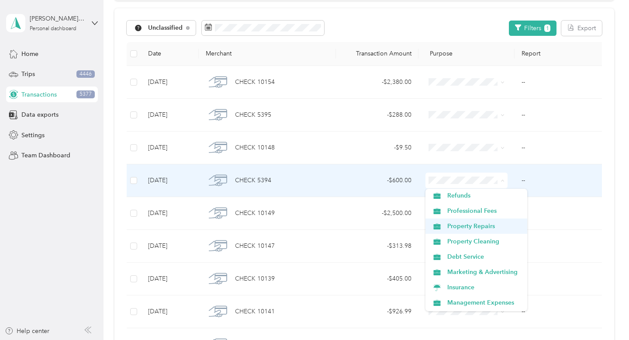
scroll to position [35, 0]
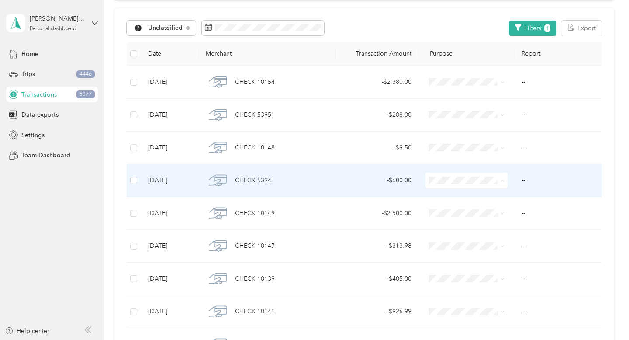
click at [478, 272] on li "Marketing & Advertising" at bounding box center [476, 267] width 102 height 15
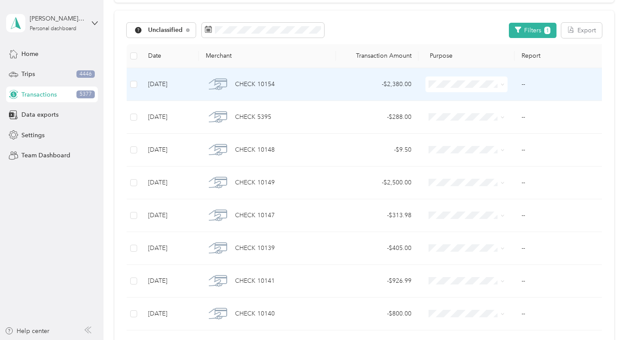
scroll to position [89, 0]
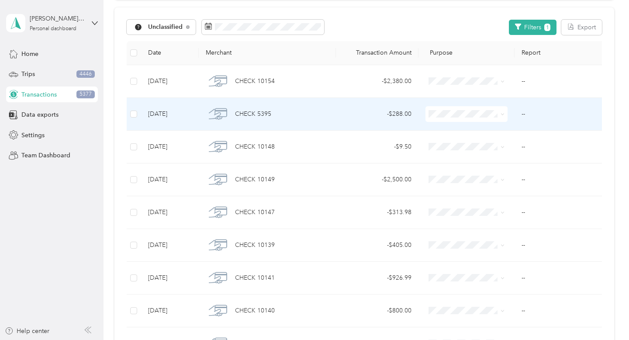
click at [499, 117] on span at bounding box center [500, 114] width 7 height 10
click at [502, 115] on icon at bounding box center [502, 114] width 4 height 4
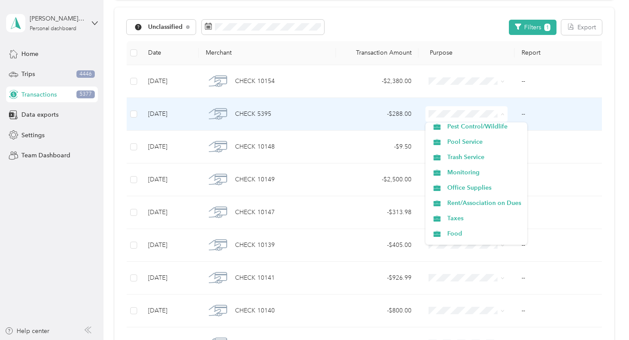
scroll to position [218, 0]
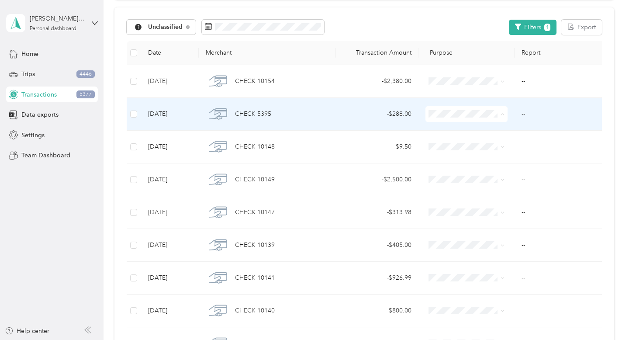
click at [488, 199] on span "Rent/Association on Dues" at bounding box center [484, 202] width 74 height 9
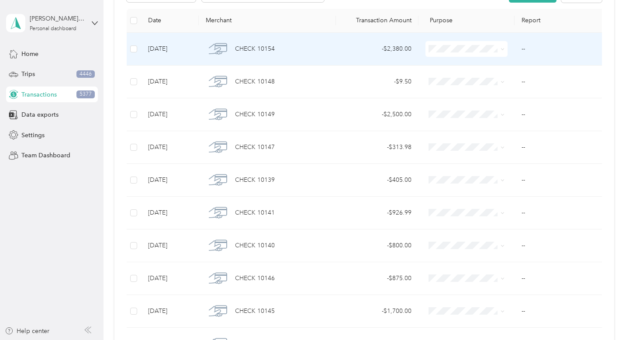
scroll to position [144, 0]
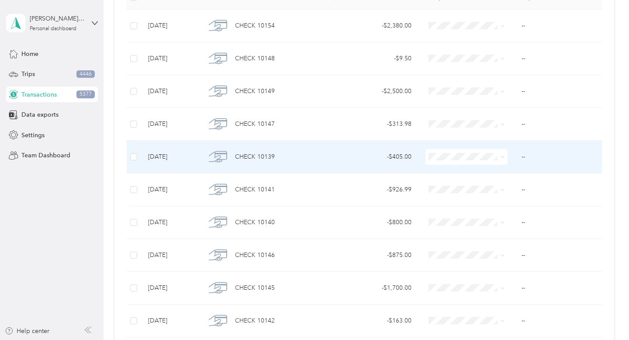
click at [503, 159] on icon at bounding box center [502, 157] width 4 height 4
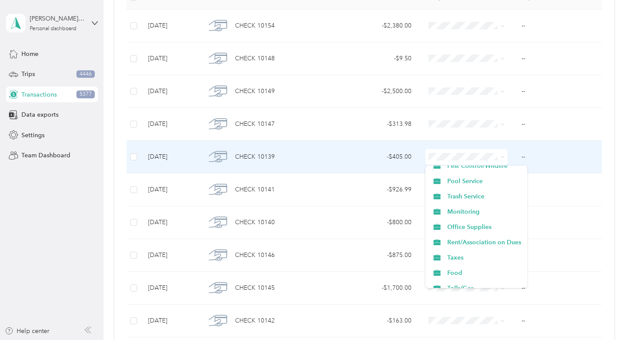
scroll to position [230, 0]
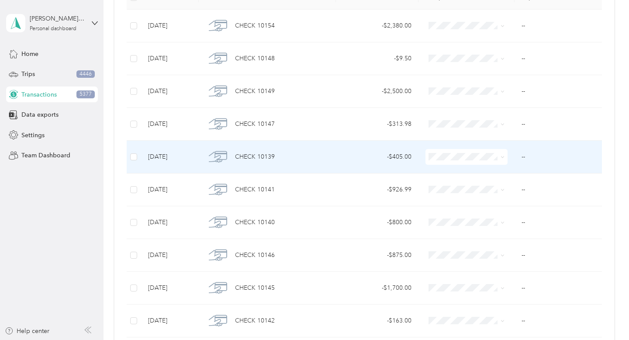
click at [490, 232] on span "Rent/Association on Dues" at bounding box center [484, 230] width 74 height 9
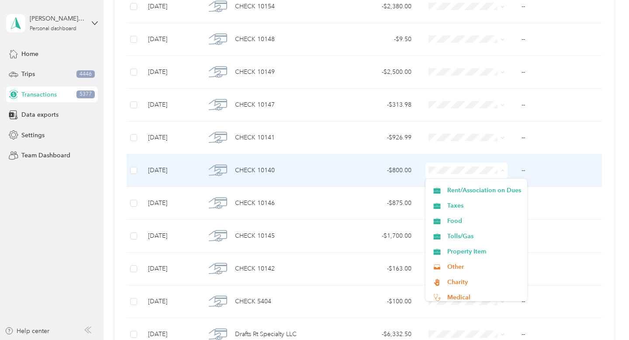
scroll to position [283, 0]
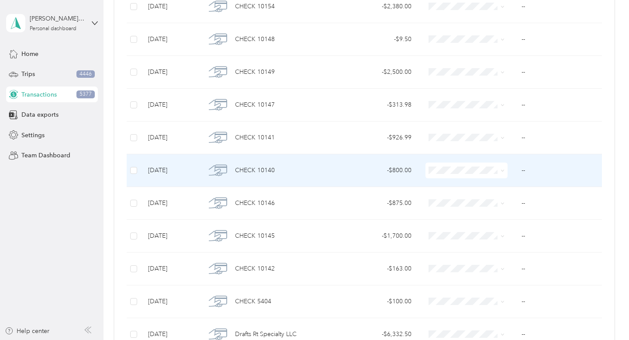
click at [488, 198] on ol "Work Personal Refunds Professional Fees Property Repairs Property Cleaning Debt…" at bounding box center [476, 240] width 102 height 122
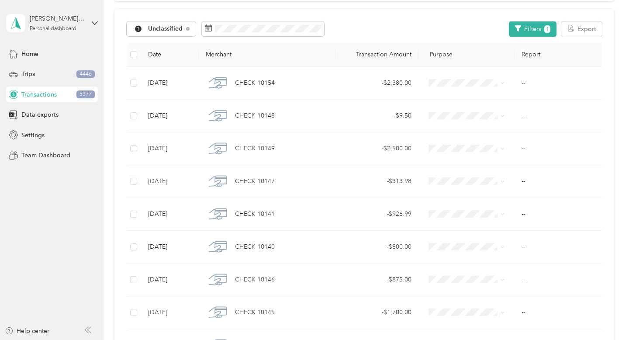
scroll to position [90, 0]
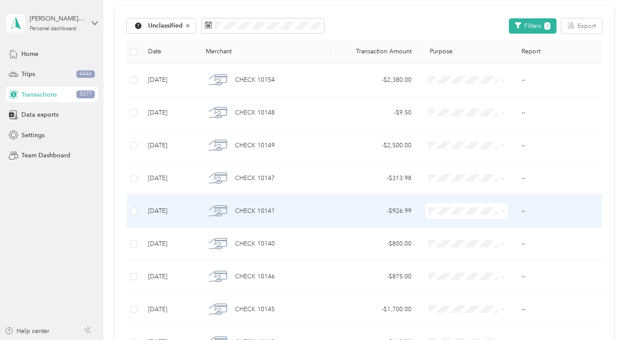
click at [502, 210] on icon at bounding box center [502, 211] width 4 height 4
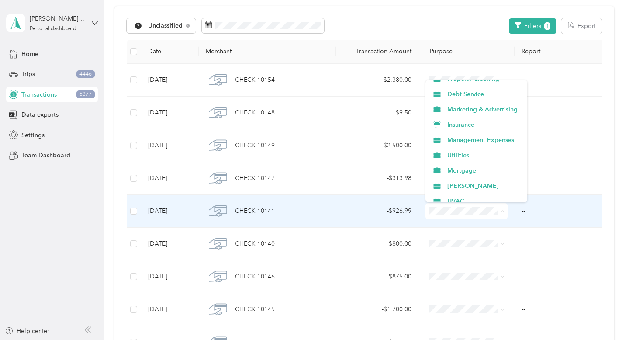
scroll to position [86, 0]
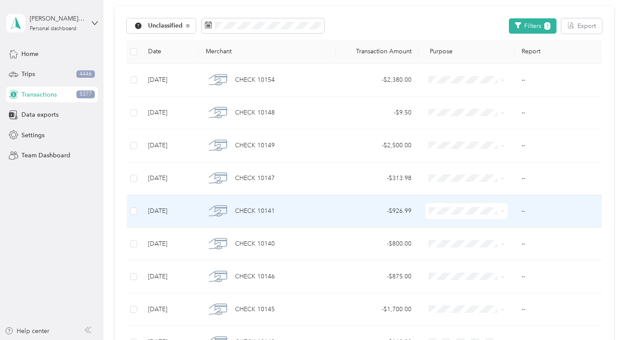
click at [501, 150] on span "Utilities" at bounding box center [484, 153] width 74 height 9
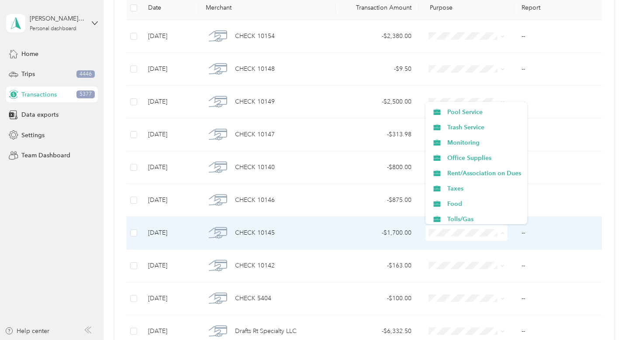
scroll to position [230, 0]
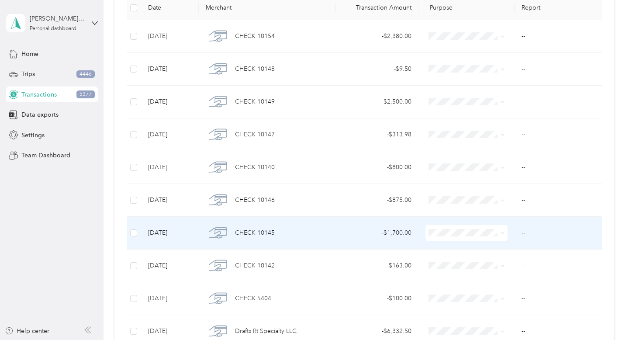
click at [503, 171] on span "Rent/Association on Dues" at bounding box center [484, 169] width 74 height 9
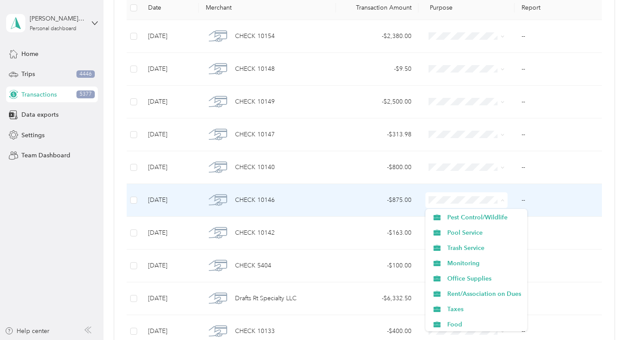
scroll to position [214, 0]
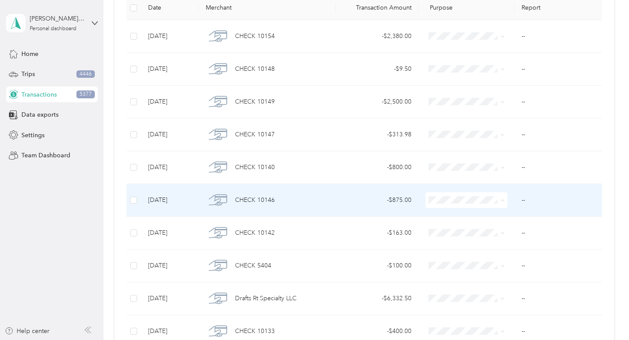
click at [489, 290] on span "Rent/Association on Dues" at bounding box center [484, 292] width 74 height 9
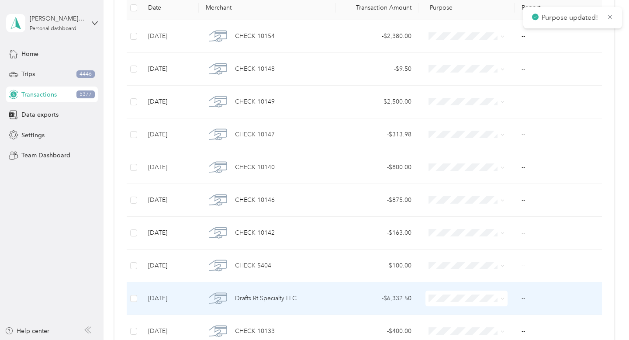
scroll to position [101, 0]
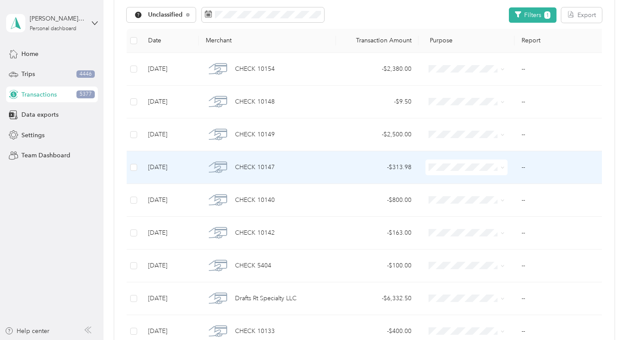
click at [471, 174] on span at bounding box center [466, 167] width 82 height 16
click at [502, 168] on icon at bounding box center [502, 168] width 3 height 2
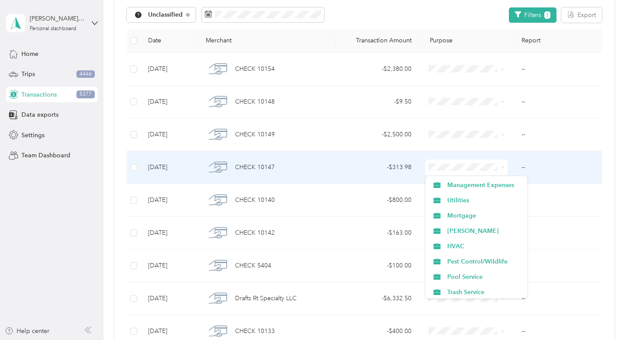
scroll to position [142, 0]
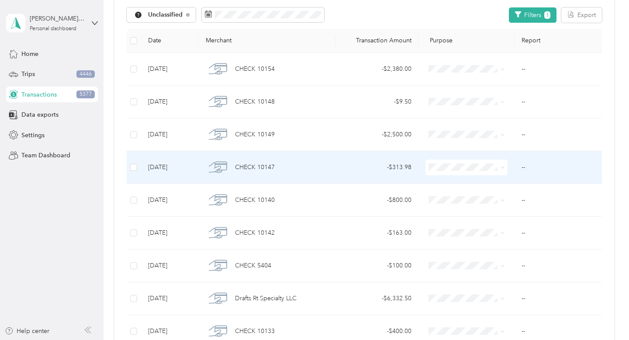
click at [484, 259] on li "Pest Control/Wildlife" at bounding box center [476, 255] width 102 height 15
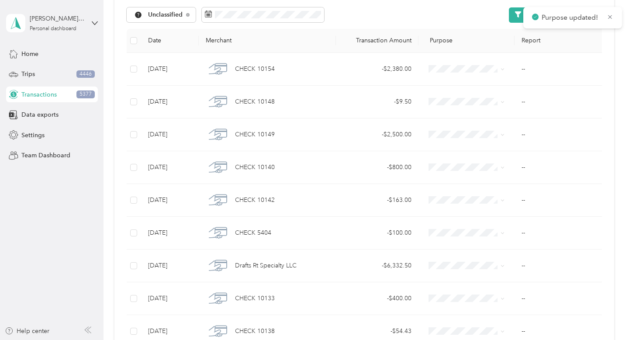
scroll to position [69, 0]
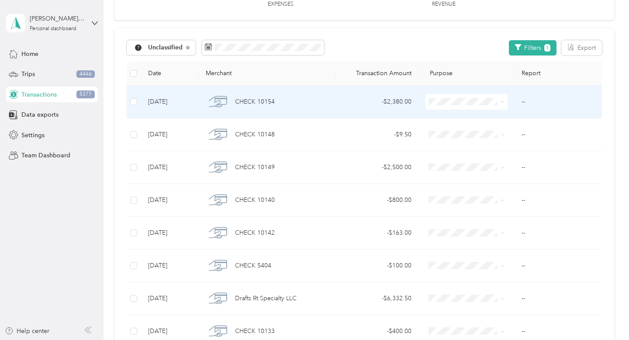
click at [500, 102] on icon at bounding box center [502, 102] width 4 height 4
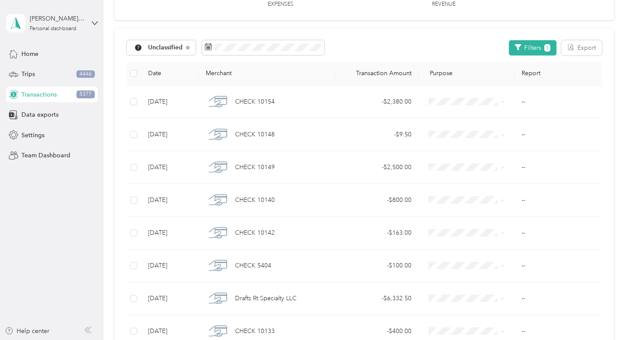
click at [503, 77] on th "Purpose" at bounding box center [466, 74] width 96 height 24
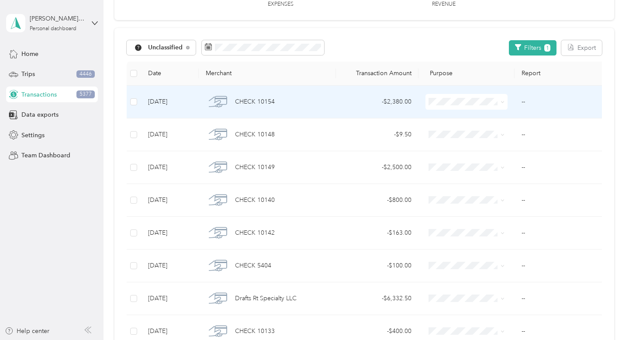
click at [507, 101] on span at bounding box center [466, 102] width 82 height 16
click at [502, 101] on icon at bounding box center [502, 102] width 4 height 4
click at [498, 179] on span "Property Repairs" at bounding box center [484, 179] width 74 height 9
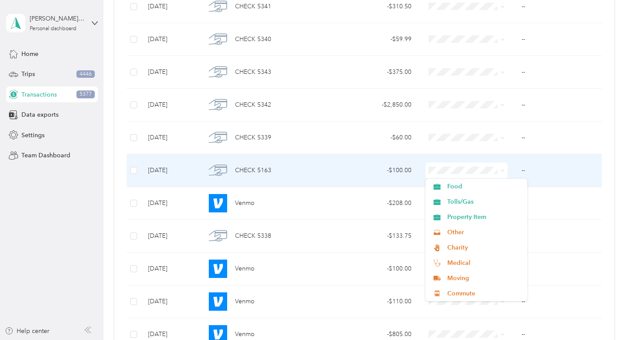
scroll to position [317, 0]
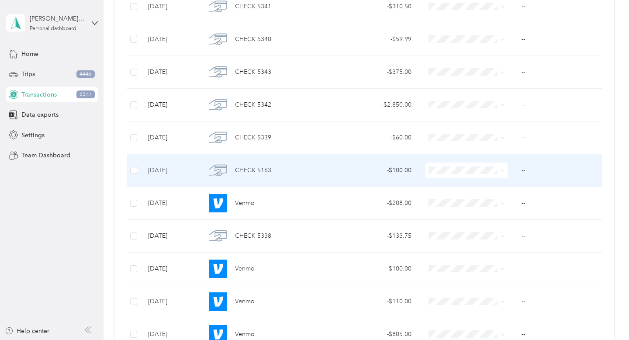
click at [477, 250] on span "Charity" at bounding box center [484, 250] width 74 height 9
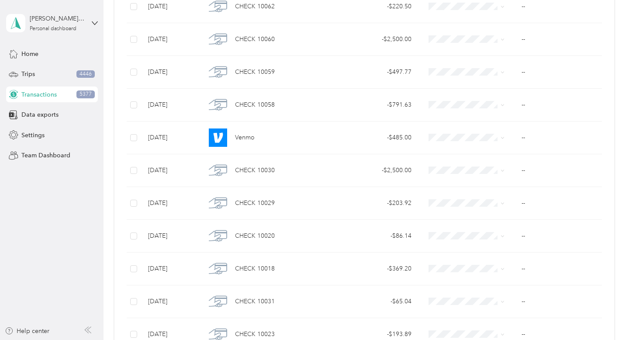
scroll to position [131, 0]
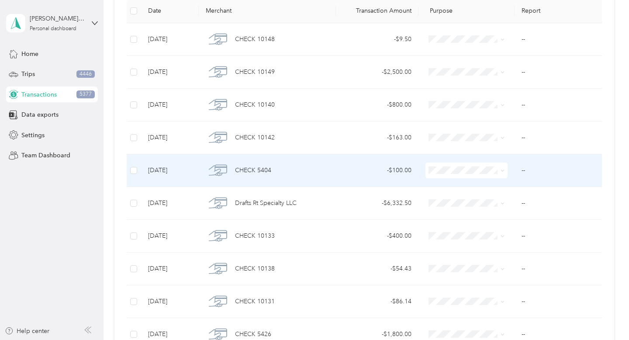
click at [485, 165] on span at bounding box center [466, 170] width 82 height 16
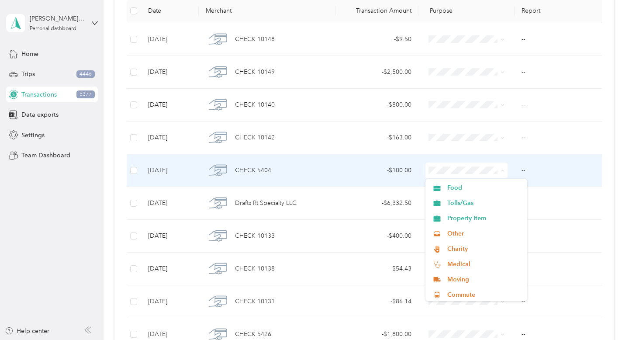
scroll to position [321, 0]
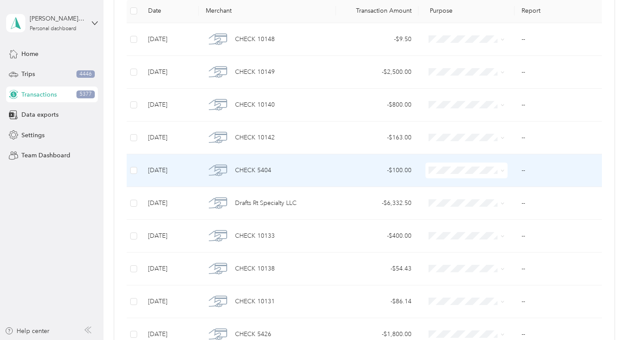
click at [487, 245] on span "Charity" at bounding box center [484, 246] width 74 height 9
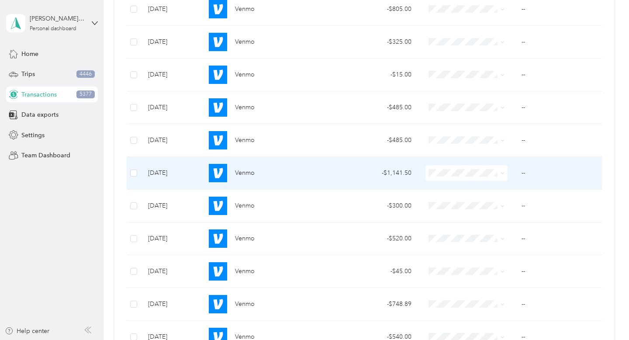
scroll to position [4243, 0]
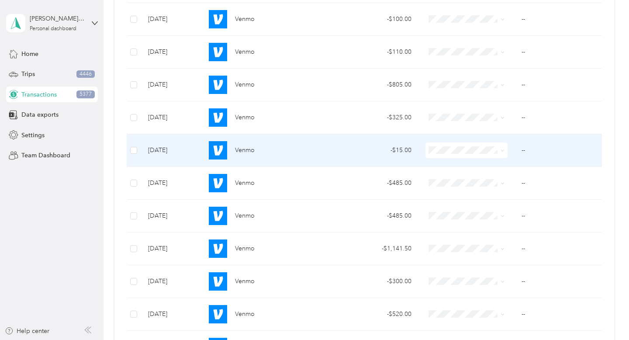
click at [477, 157] on span at bounding box center [466, 150] width 82 height 16
click at [502, 152] on icon at bounding box center [502, 150] width 4 height 4
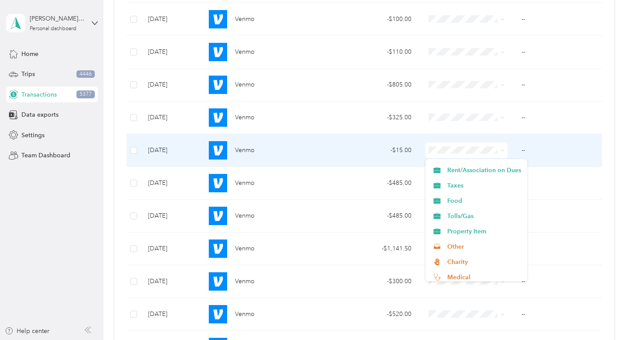
scroll to position [296, 0]
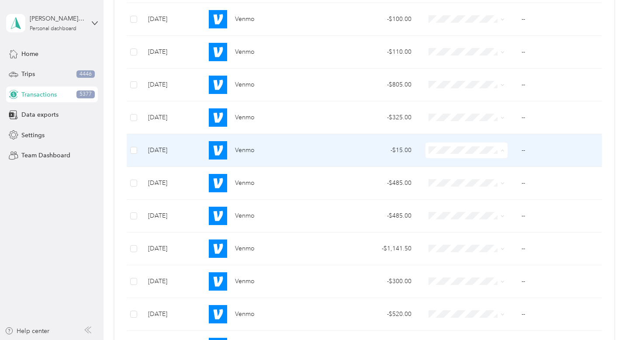
click at [491, 240] on li "Other" at bounding box center [476, 236] width 102 height 15
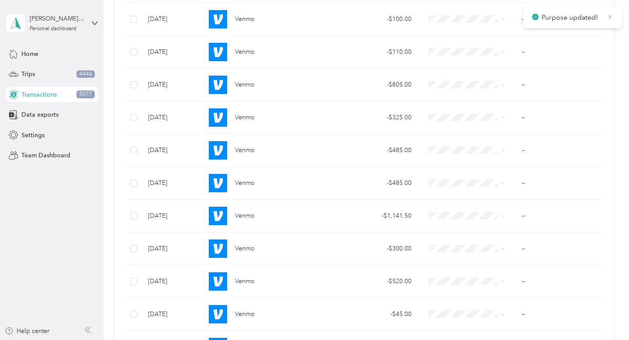
click at [608, 20] on icon at bounding box center [609, 17] width 7 height 8
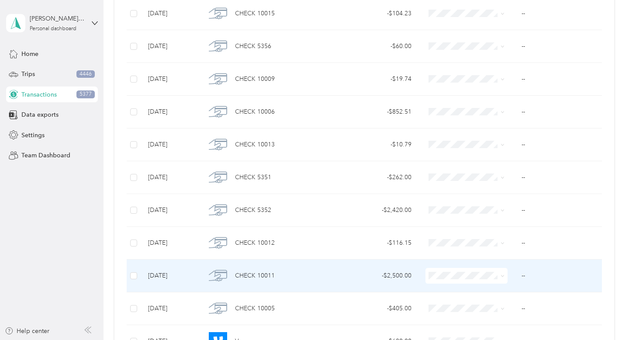
scroll to position [3068, 0]
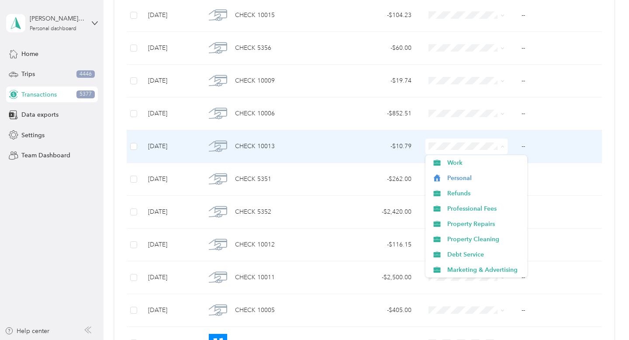
click at [499, 148] on span at bounding box center [500, 146] width 7 height 10
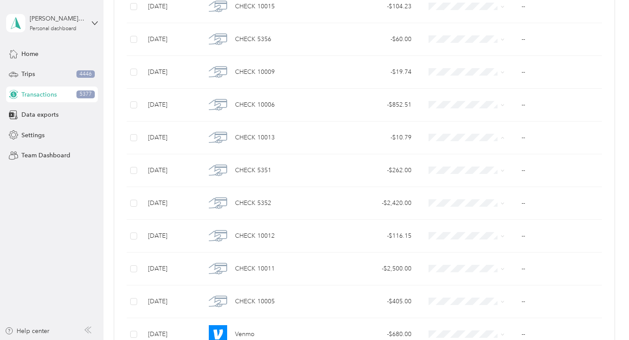
scroll to position [1931, 0]
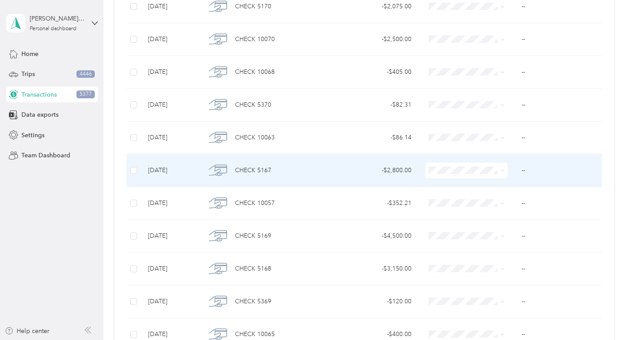
click at [491, 243] on span "Property Repairs" at bounding box center [484, 247] width 74 height 9
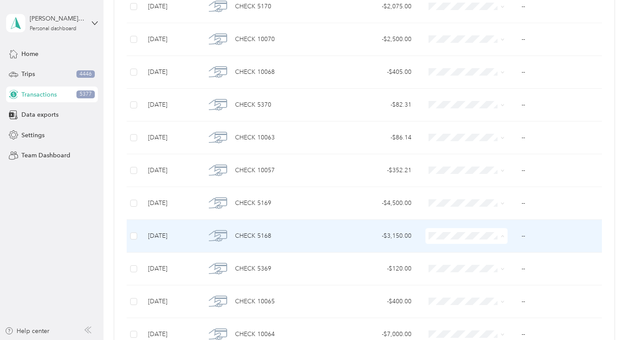
click at [496, 174] on li "Property Repairs" at bounding box center [476, 172] width 102 height 15
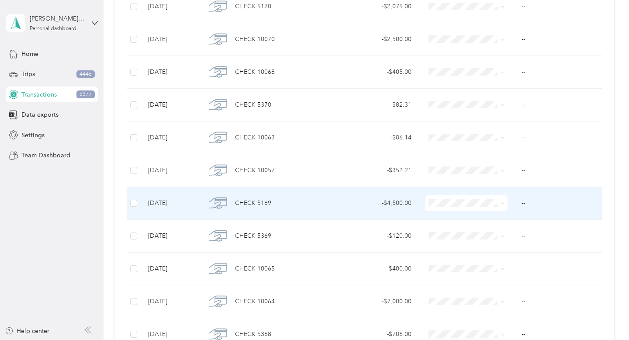
click at [471, 282] on li "Property Repairs" at bounding box center [476, 279] width 102 height 15
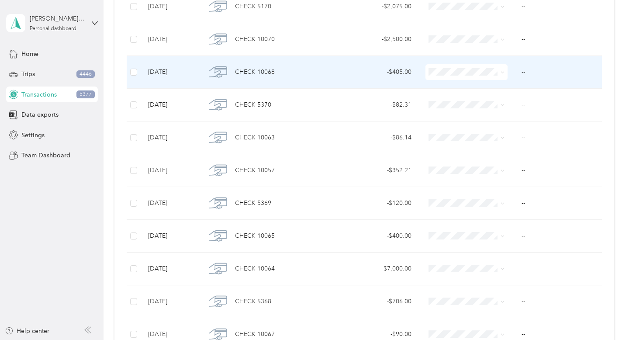
scroll to position [1910, 0]
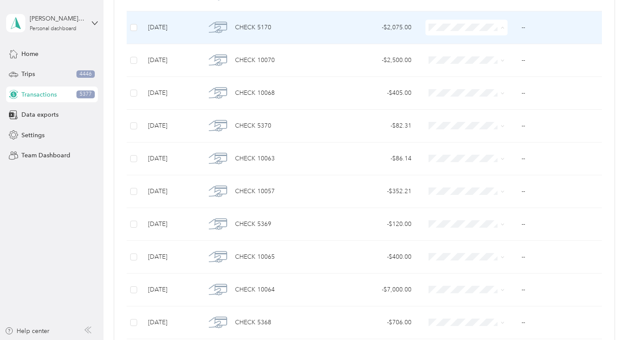
click at [481, 104] on span "Property Repairs" at bounding box center [484, 104] width 74 height 9
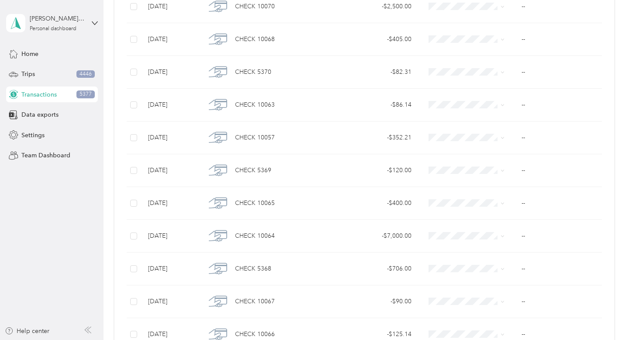
scroll to position [2128, 0]
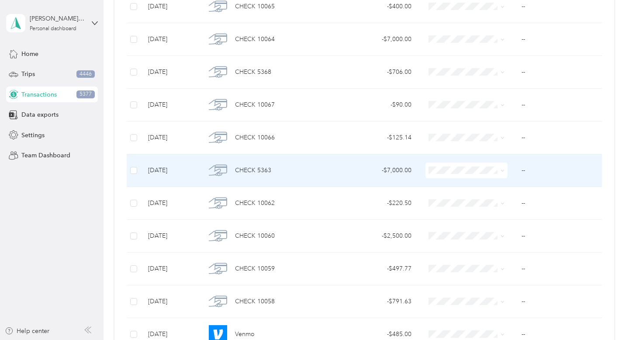
click at [466, 174] on span at bounding box center [466, 170] width 82 height 16
click at [502, 173] on span at bounding box center [502, 169] width 4 height 7
click at [502, 171] on icon at bounding box center [502, 170] width 4 height 4
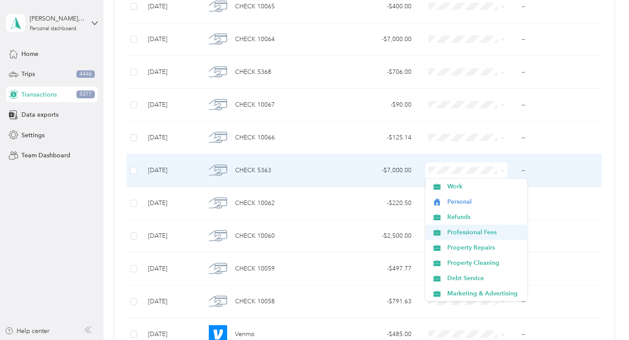
scroll to position [21, 0]
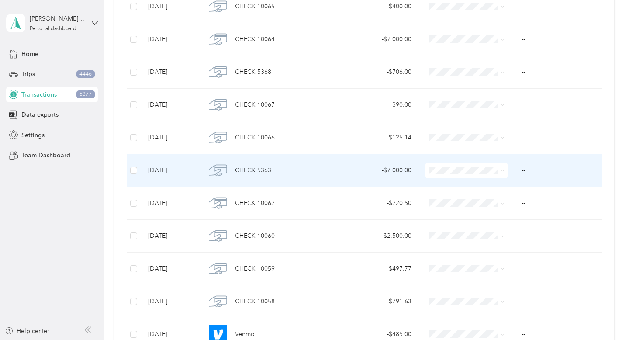
click at [498, 241] on span "Property Cleaning" at bounding box center [484, 241] width 74 height 9
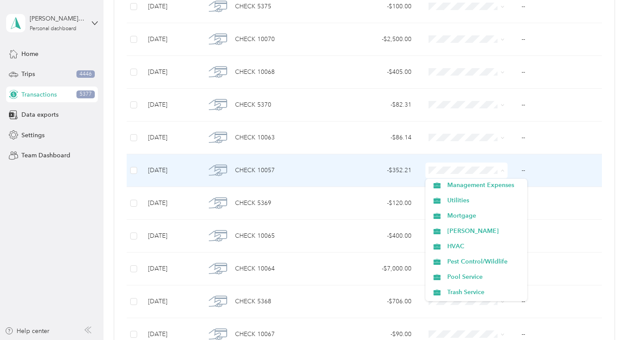
scroll to position [142, 0]
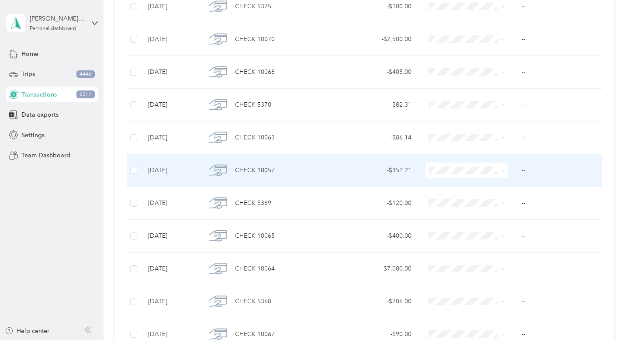
click at [491, 201] on li "Utilities" at bounding box center [476, 196] width 102 height 15
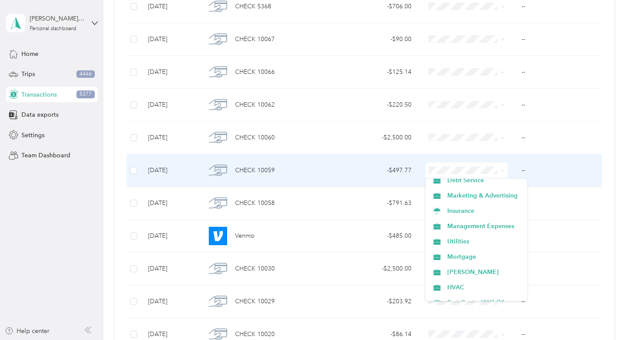
scroll to position [98, 0]
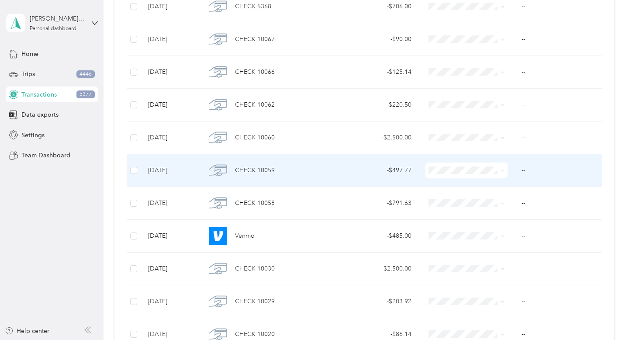
click at [463, 238] on span "Utilities" at bounding box center [484, 240] width 74 height 9
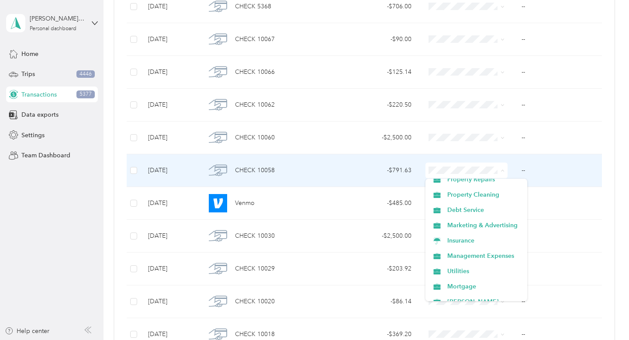
scroll to position [77, 0]
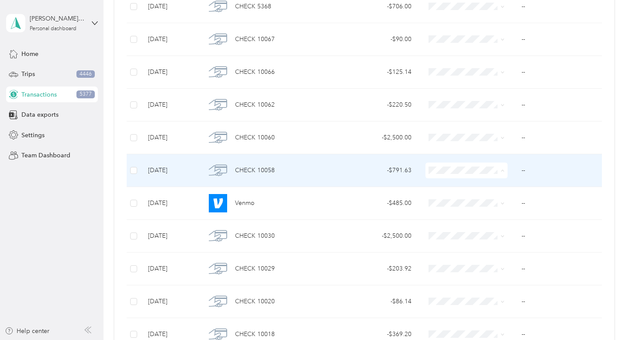
click at [476, 264] on span "Utilities" at bounding box center [484, 261] width 74 height 9
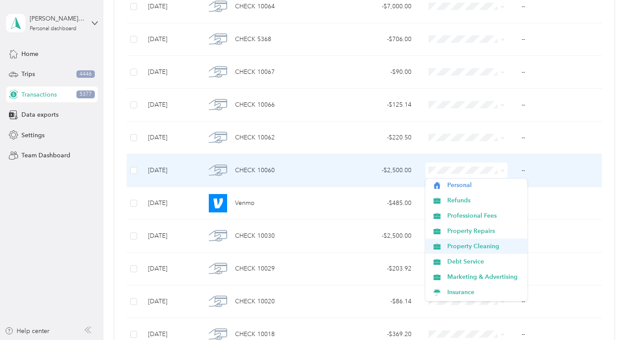
scroll to position [17, 0]
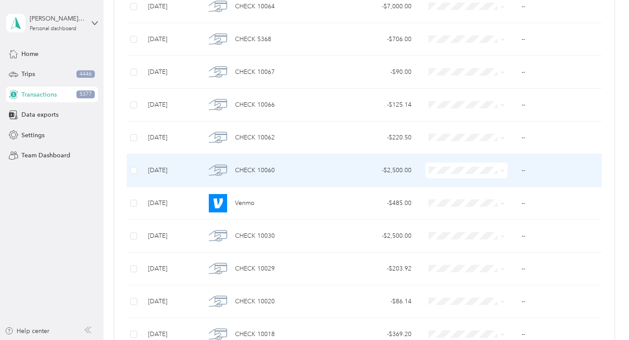
click at [481, 261] on span "Debt Service" at bounding box center [484, 260] width 74 height 9
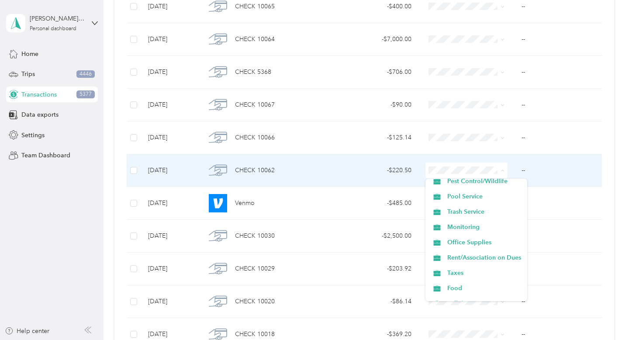
scroll to position [229, 0]
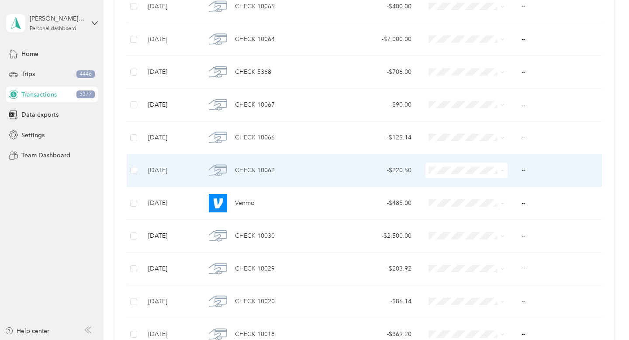
click at [478, 246] on span "Rent/Association on Dues" at bounding box center [484, 247] width 74 height 9
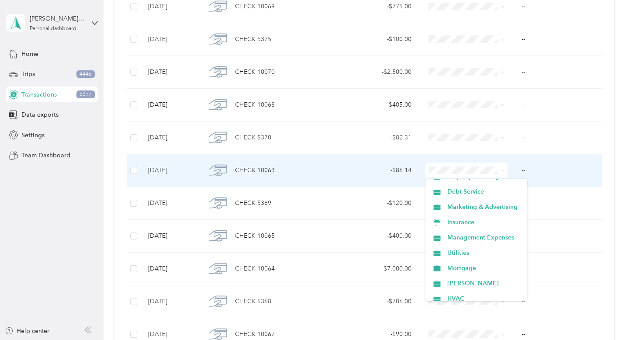
scroll to position [88, 0]
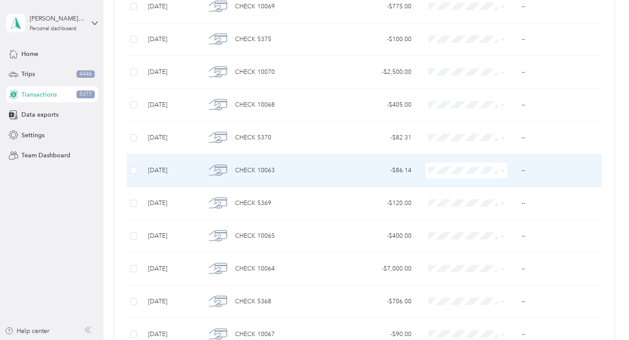
click at [457, 253] on span "Utilities" at bounding box center [484, 251] width 74 height 9
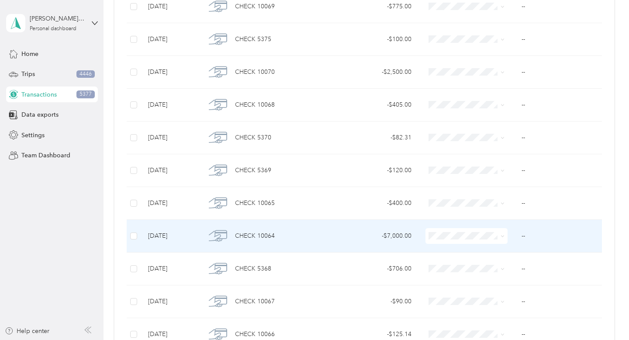
click at [503, 235] on icon at bounding box center [502, 236] width 3 height 2
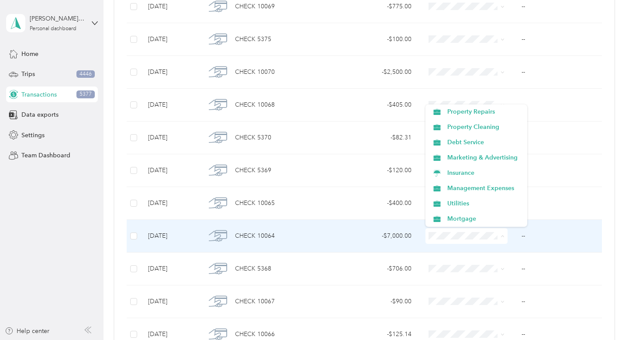
scroll to position [61, 0]
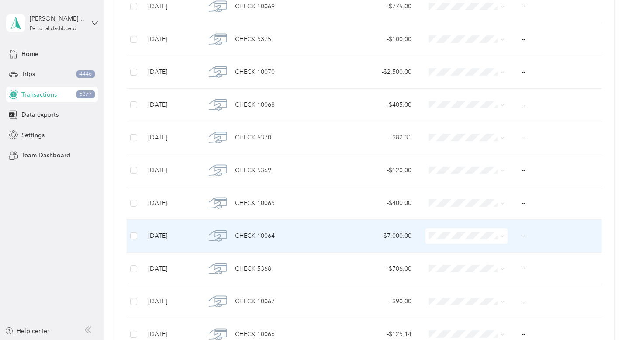
click at [501, 191] on li "Management Expenses" at bounding box center [476, 186] width 102 height 15
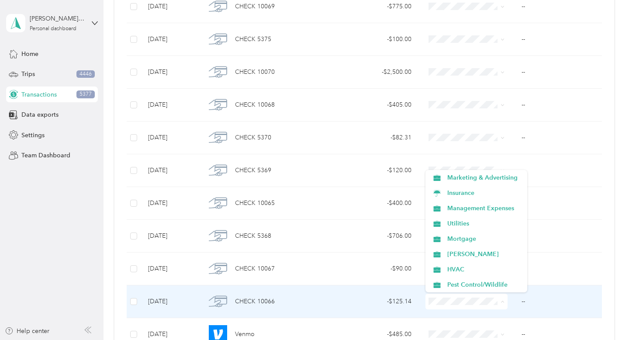
scroll to position [109, 0]
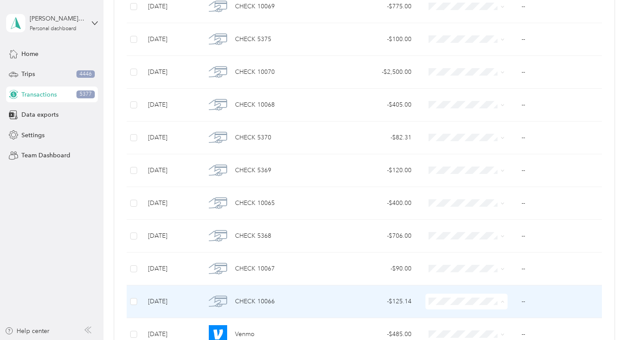
click at [484, 222] on span "Utilities" at bounding box center [484, 221] width 74 height 9
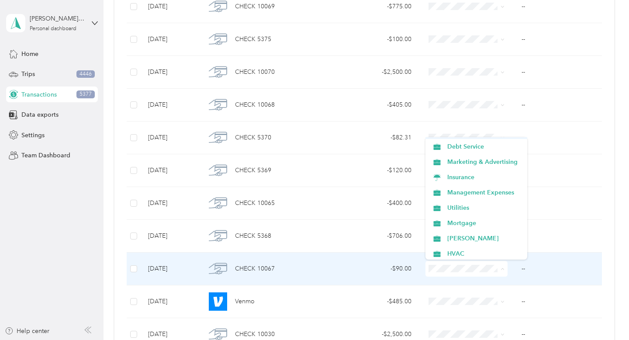
scroll to position [93, 0]
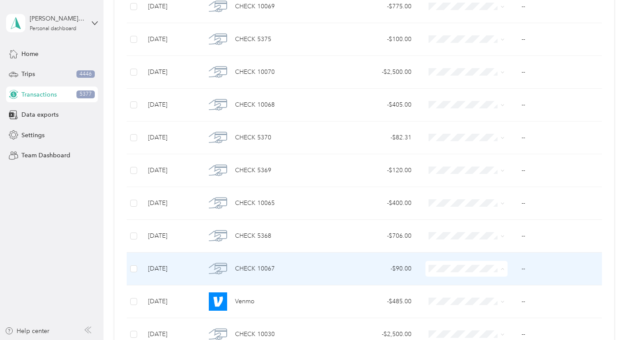
click at [490, 210] on li "Utilities" at bounding box center [476, 204] width 102 height 15
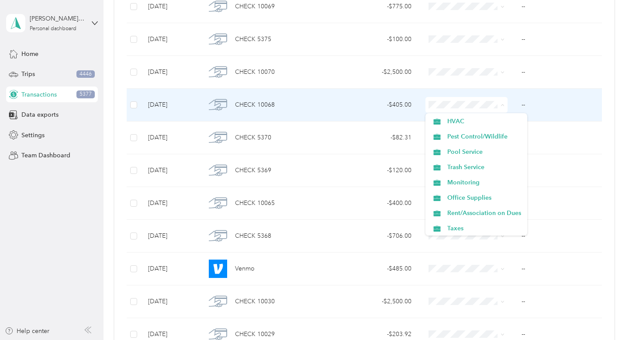
scroll to position [218, 0]
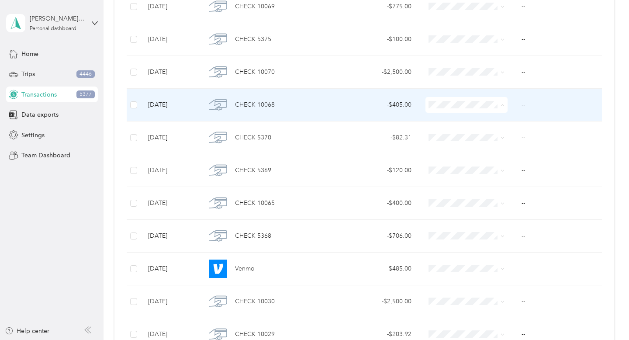
click at [488, 194] on span "Rent/Association on Dues" at bounding box center [484, 192] width 74 height 9
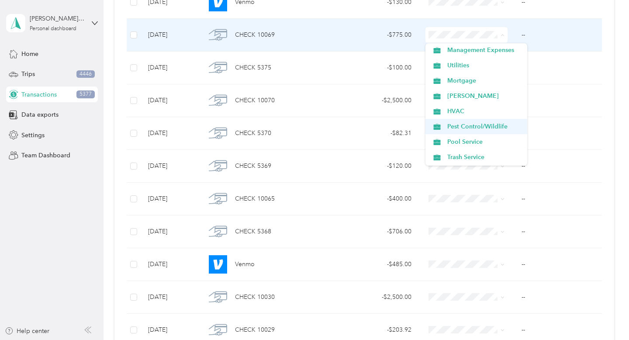
scroll to position [189, 0]
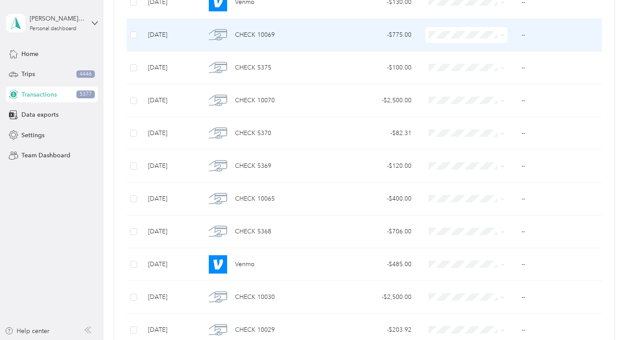
click at [494, 151] on span "Rent/Association on Dues" at bounding box center [484, 152] width 74 height 9
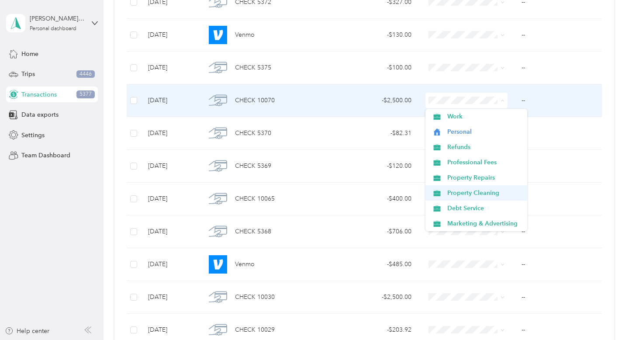
scroll to position [37, 0]
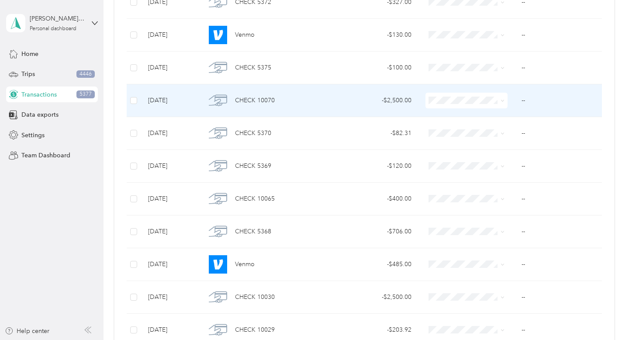
click at [495, 175] on ol "Work Personal Refunds Professional Fees Property Repairs Property Cleaning Debt…" at bounding box center [476, 169] width 102 height 122
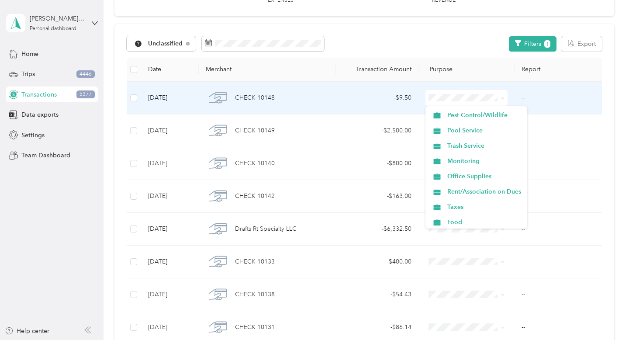
scroll to position [218, 0]
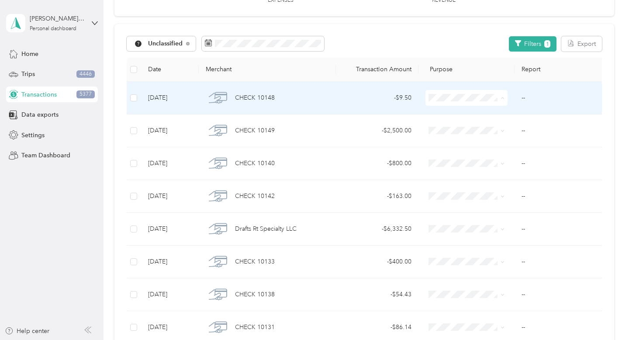
click at [474, 206] on ol "Work Personal Refunds Professional Fees Property Repairs Property Cleaning Debt…" at bounding box center [476, 167] width 102 height 122
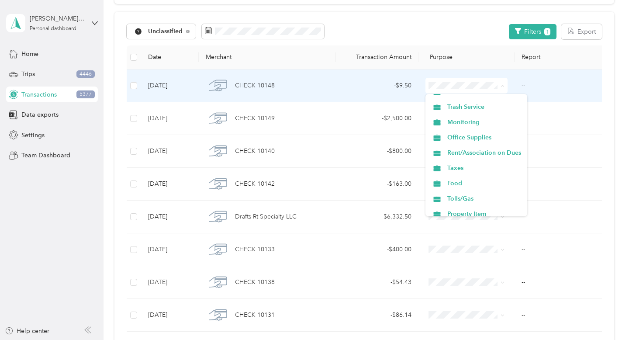
scroll to position [240, 0]
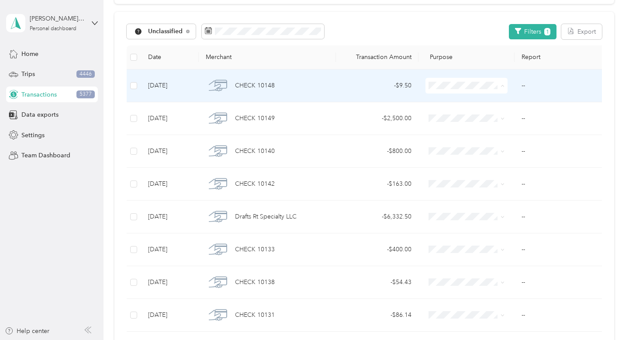
click at [494, 169] on li "Taxes" at bounding box center [476, 167] width 102 height 15
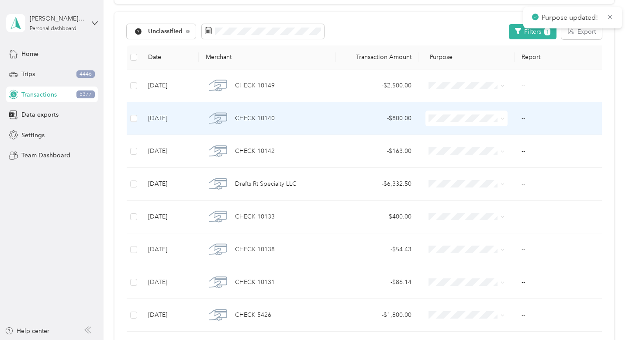
scroll to position [89, 0]
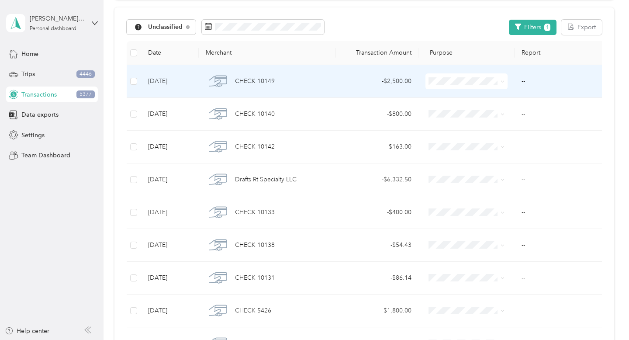
click at [505, 82] on span at bounding box center [466, 81] width 82 height 16
click at [502, 81] on icon at bounding box center [502, 81] width 4 height 4
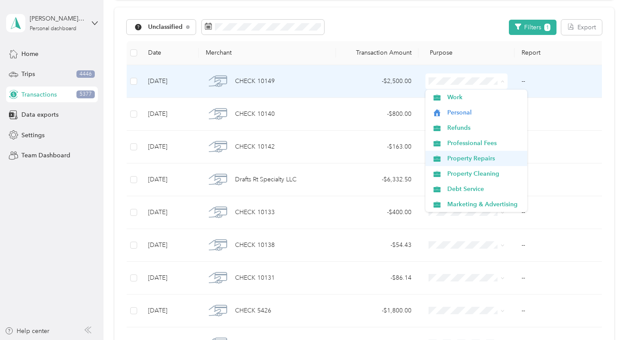
scroll to position [22, 0]
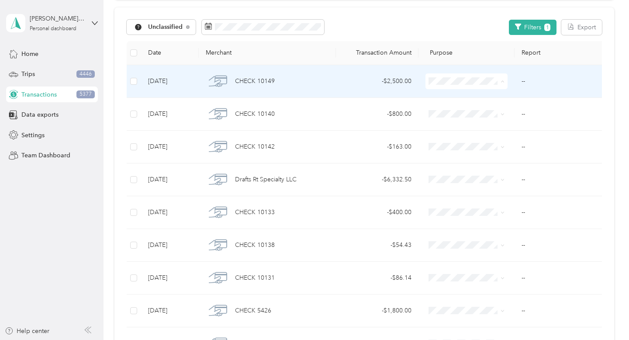
click at [487, 165] on span "Debt Service" at bounding box center [484, 166] width 74 height 9
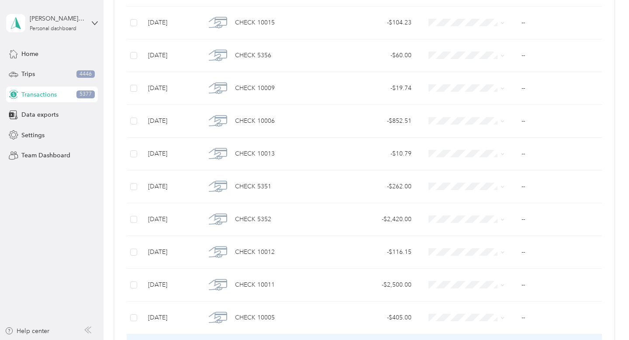
scroll to position [2477, 0]
